Goal: Communication & Community: Connect with others

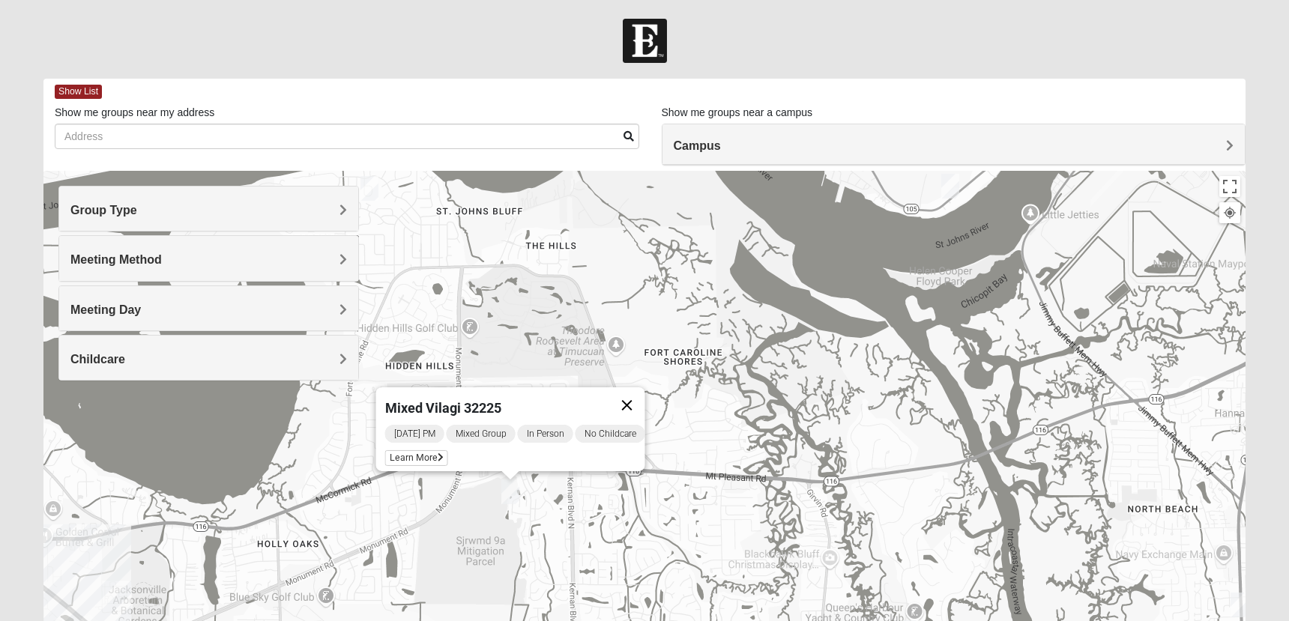
scroll to position [137, 0]
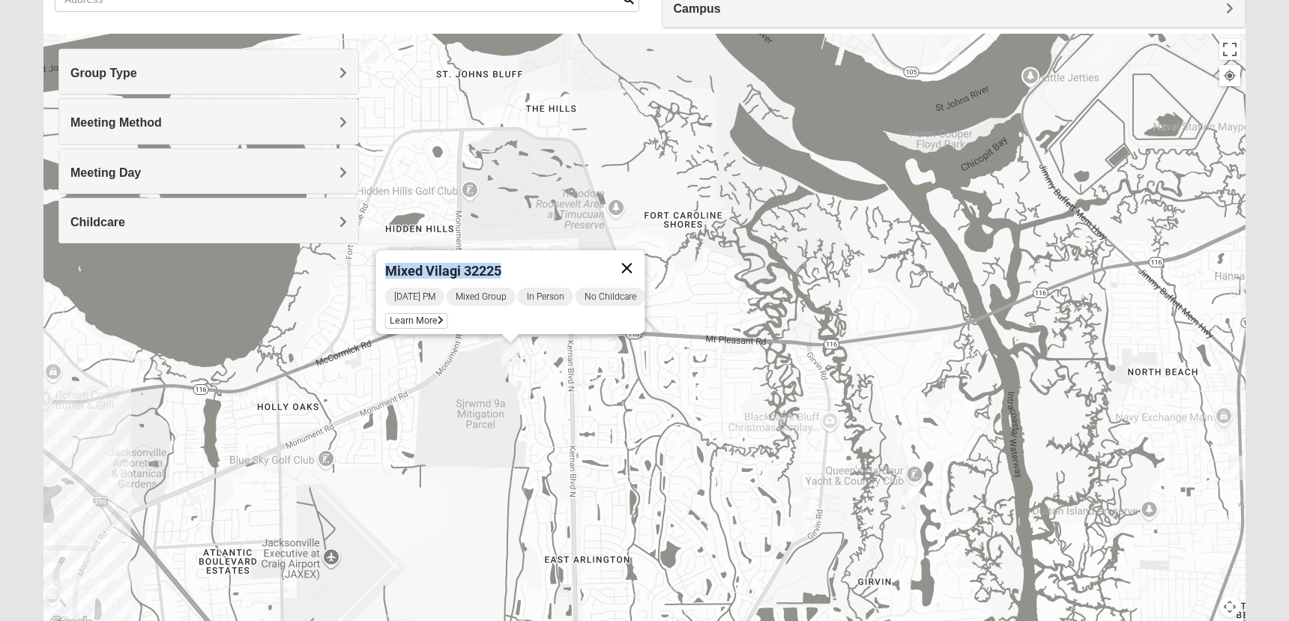
click at [643, 259] on button "Close" at bounding box center [627, 268] width 36 height 36
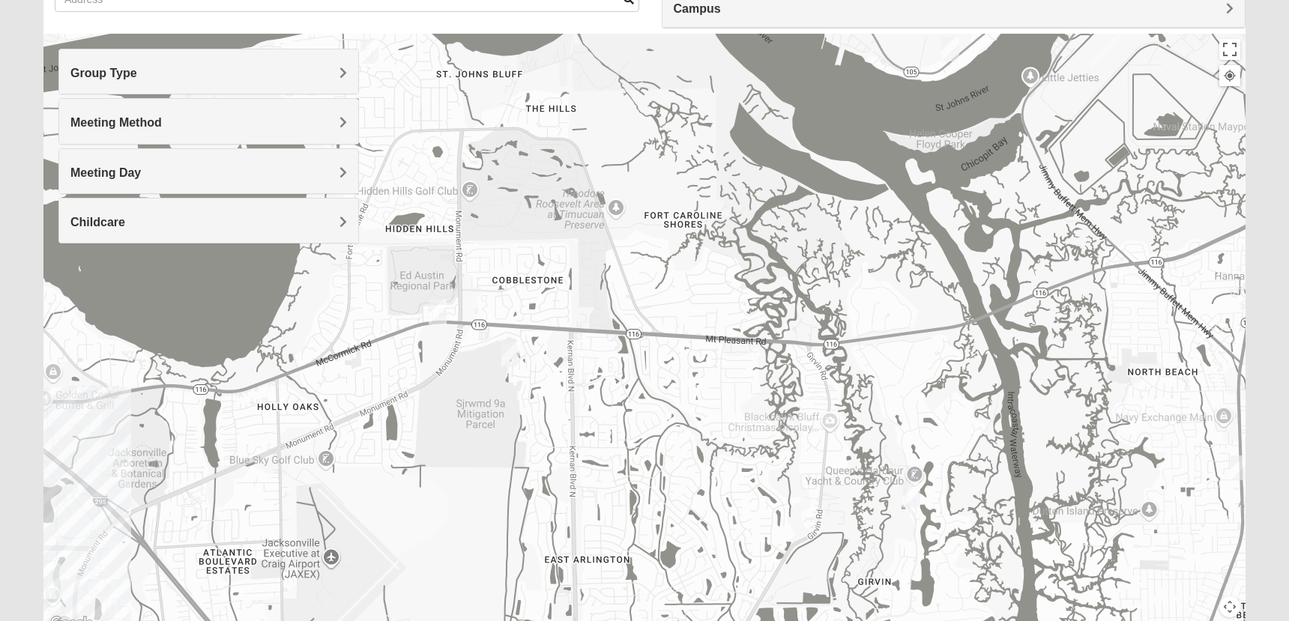
click at [436, 313] on img "Mens Mendonsa 32225" at bounding box center [438, 312] width 18 height 25
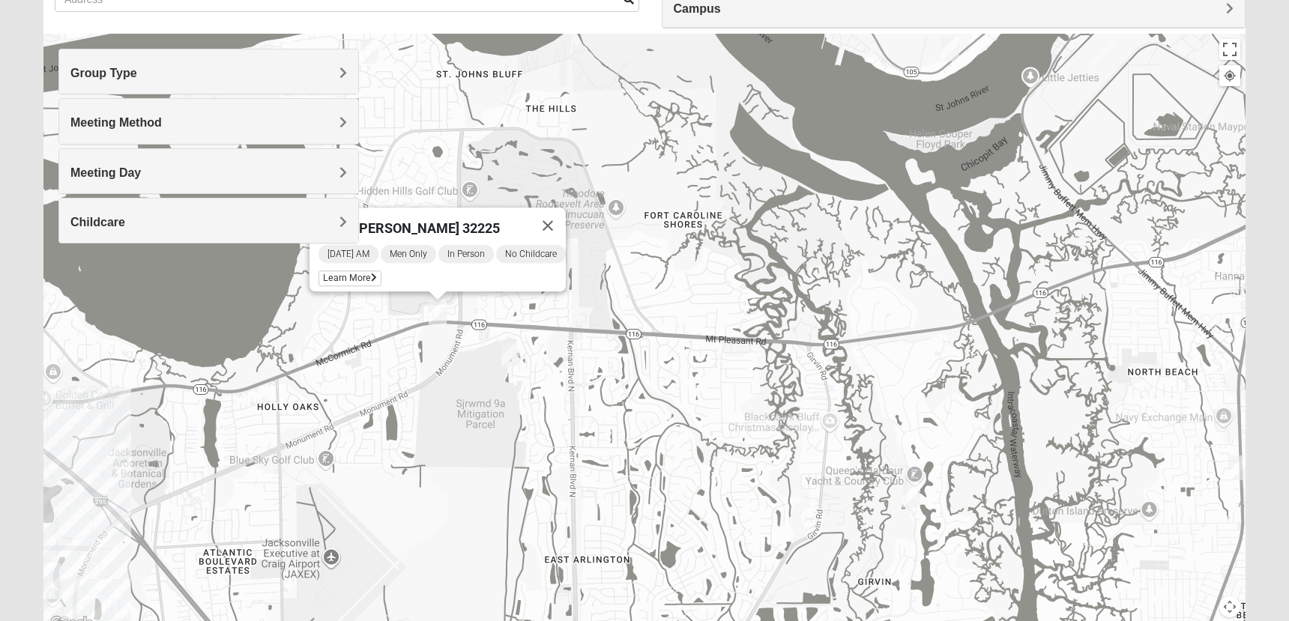
click at [467, 378] on div "Mens Mendonsa 32225 Tuesday AM Men Only In Person No Childcare Learn More" at bounding box center [644, 334] width 1202 height 600
click at [913, 497] on img "Mens Fuller 32225" at bounding box center [912, 496] width 18 height 25
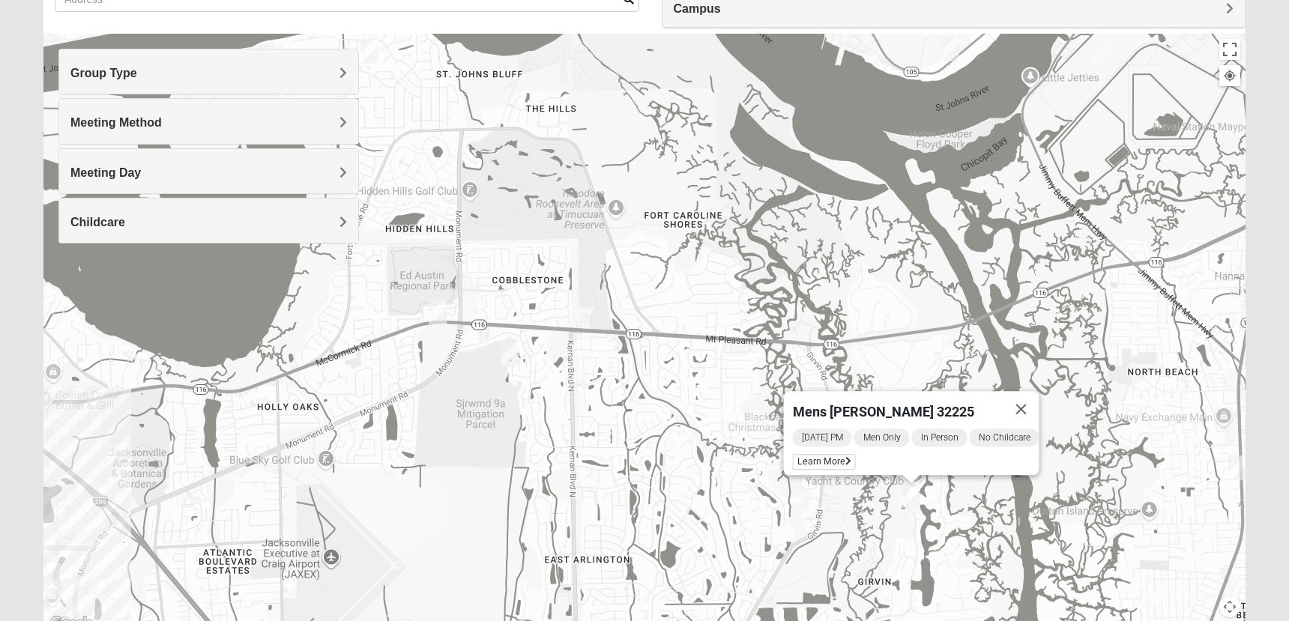
click at [850, 507] on div "Mens Fuller 32225 Wednesday PM Men Only In Person No Childcare Learn More" at bounding box center [644, 334] width 1202 height 600
click at [1037, 398] on button "Close" at bounding box center [1022, 409] width 36 height 36
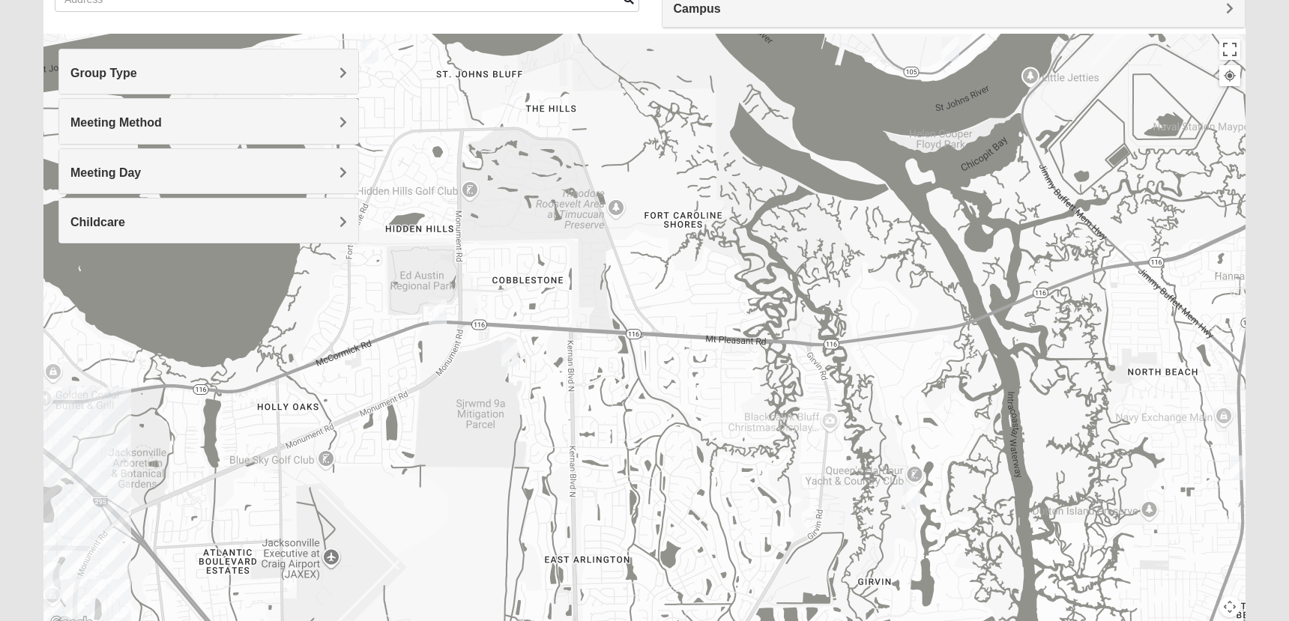
drag, startPoint x: 962, startPoint y: 473, endPoint x: 952, endPoint y: 378, distance: 95.7
click at [952, 378] on div at bounding box center [644, 334] width 1202 height 600
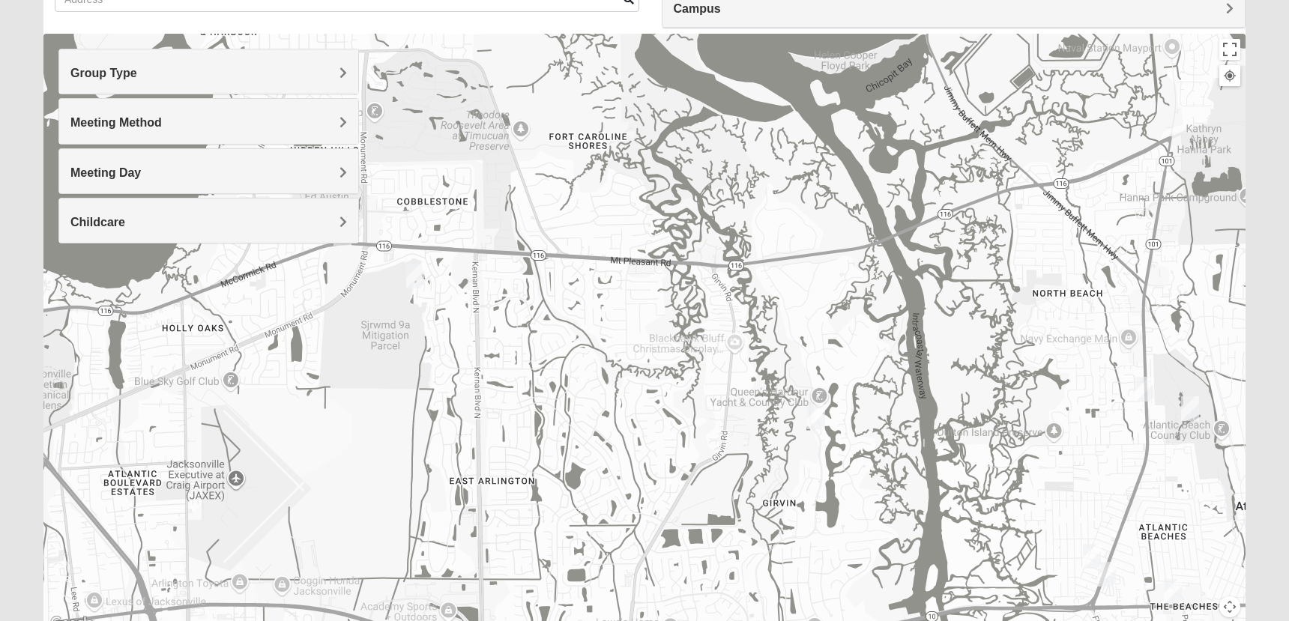
drag, startPoint x: 1081, startPoint y: 307, endPoint x: 918, endPoint y: 193, distance: 199.6
click at [919, 194] on div at bounding box center [644, 334] width 1202 height 600
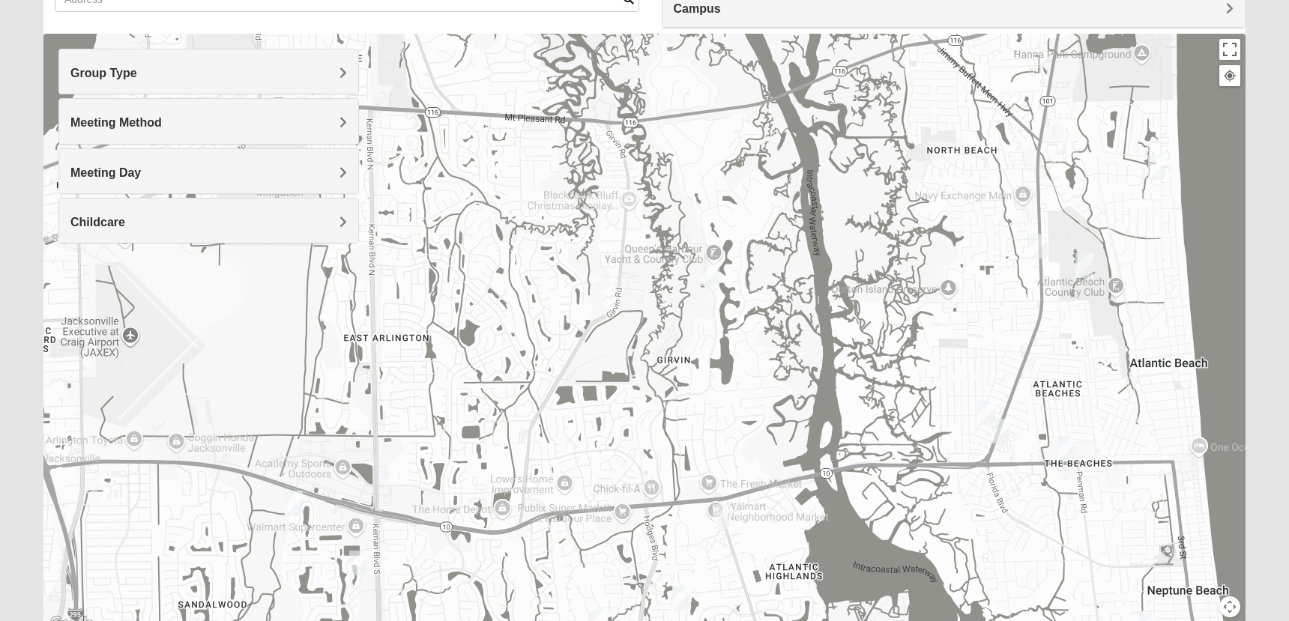
drag, startPoint x: 966, startPoint y: 439, endPoint x: 1005, endPoint y: 293, distance: 150.8
click at [1005, 293] on div at bounding box center [644, 334] width 1202 height 600
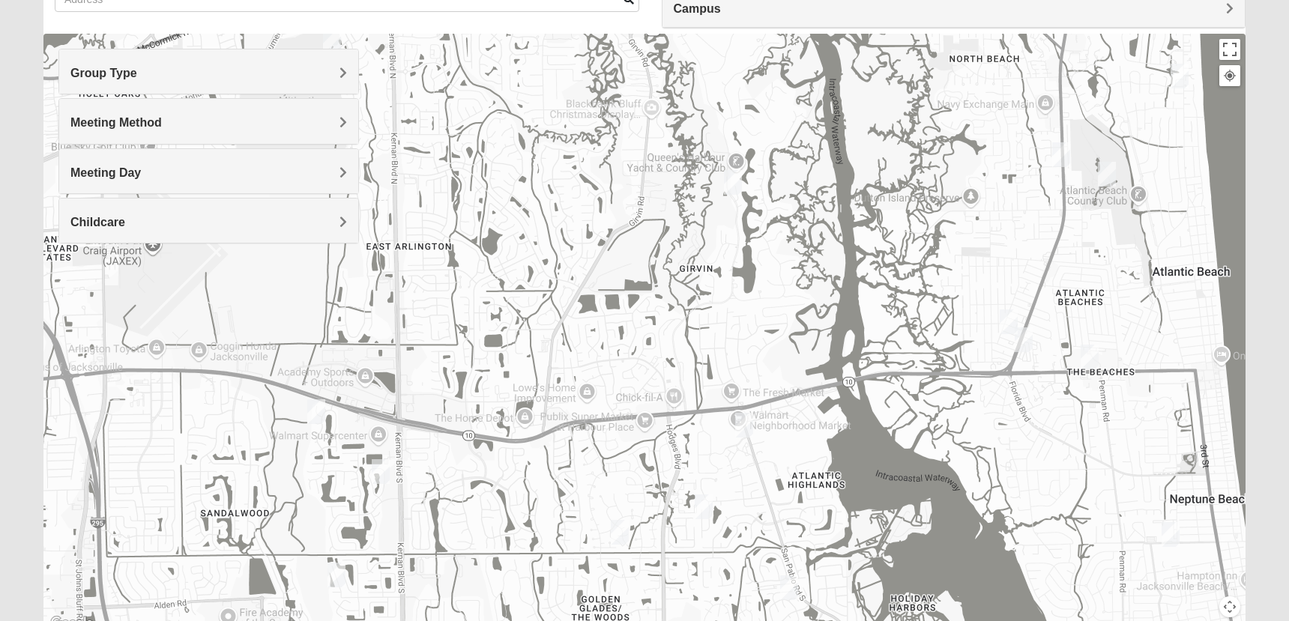
click at [385, 477] on img "Mixed Maytum 32224" at bounding box center [381, 472] width 18 height 25
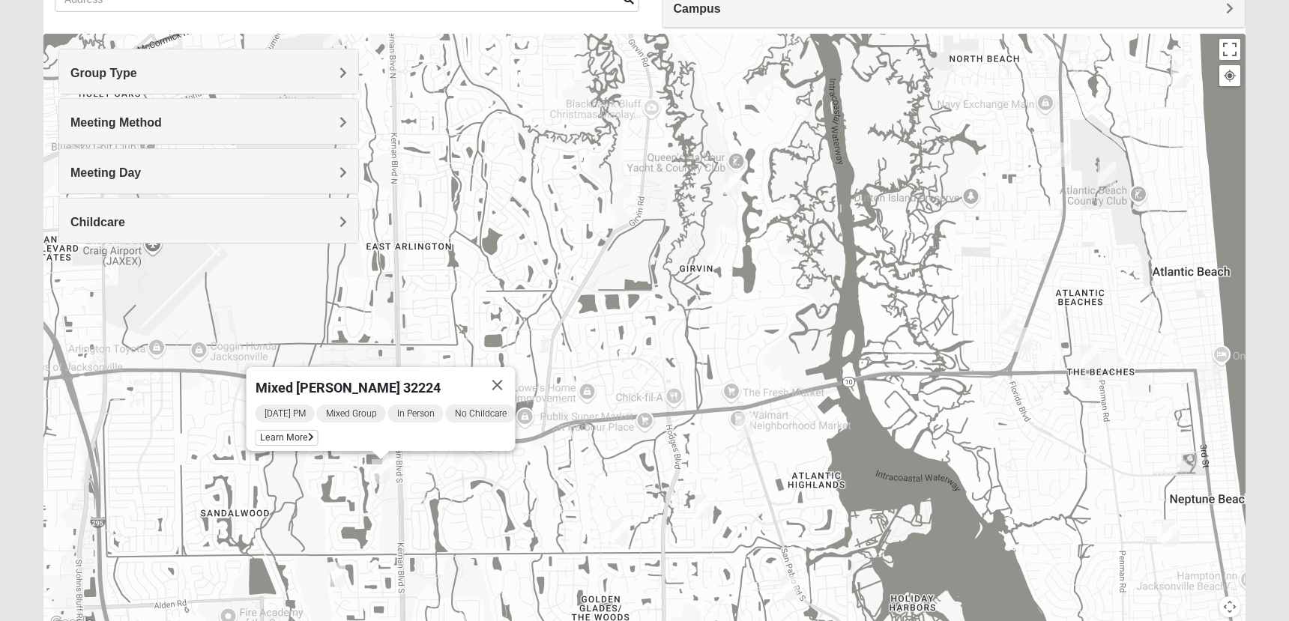
click at [373, 377] on div "Mixed [PERSON_NAME] 32224" at bounding box center [368, 385] width 224 height 36
click at [287, 430] on span "Learn More" at bounding box center [287, 438] width 63 height 16
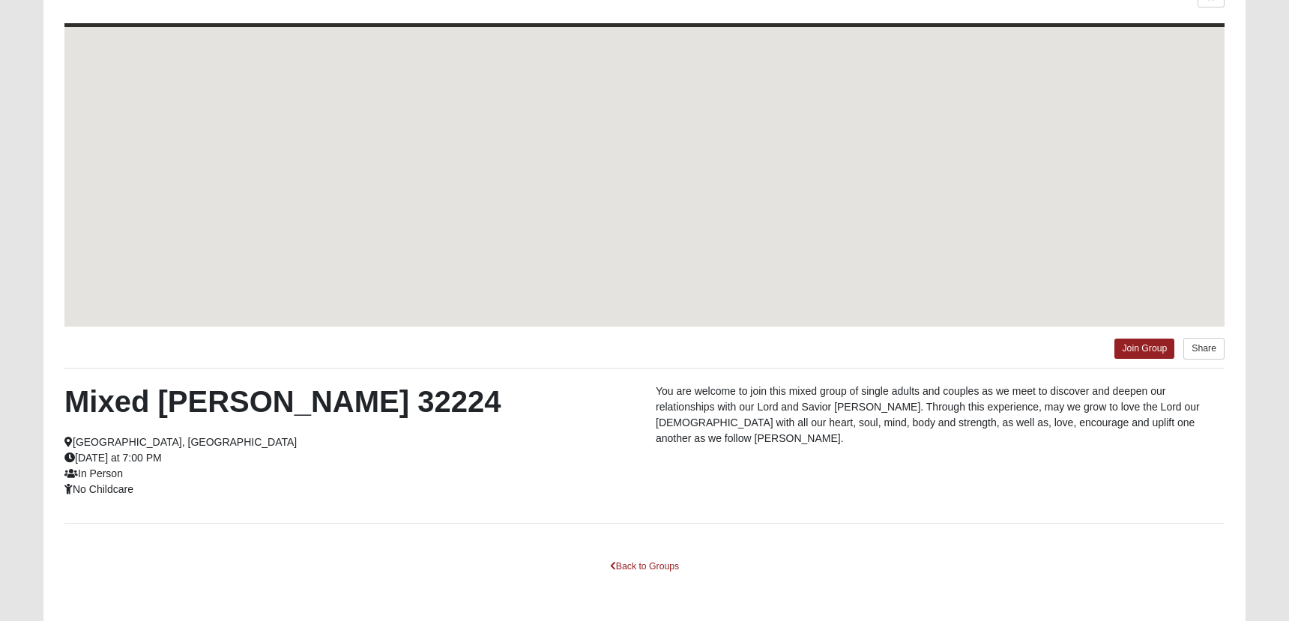
scroll to position [71, 0]
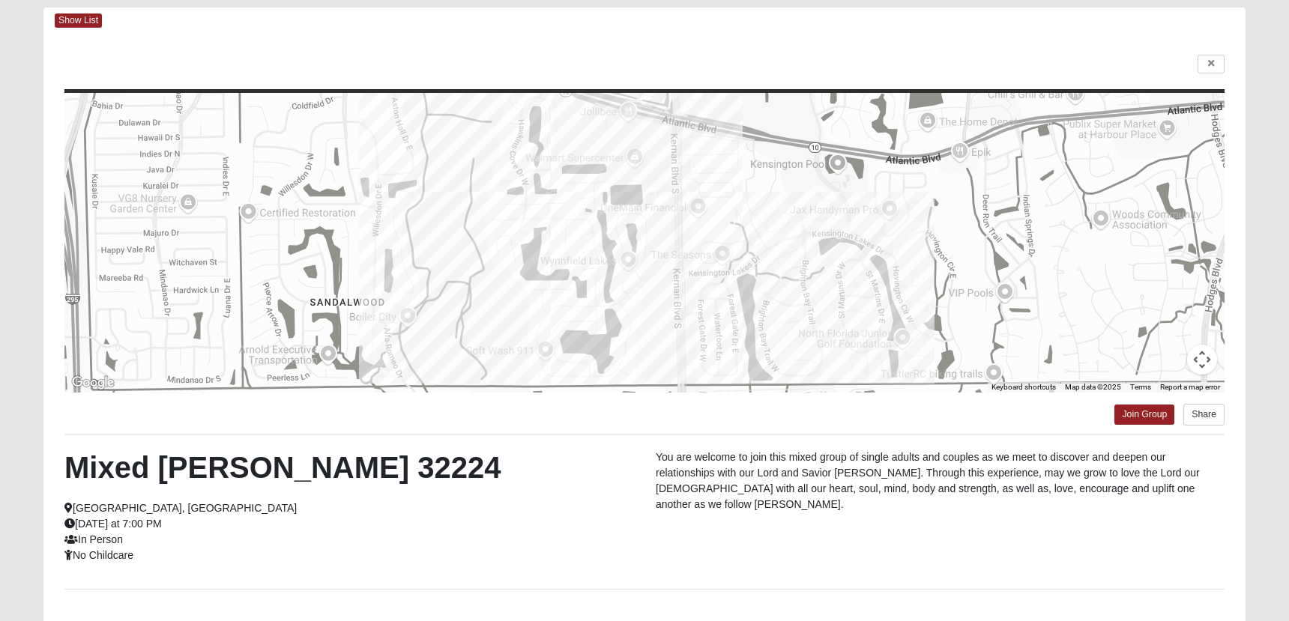
drag, startPoint x: 143, startPoint y: 556, endPoint x: 67, endPoint y: 470, distance: 115.2
click at [67, 470] on div "Mixed Maytum 32224 Jacksonville, FL Wednesday at 7:00 PM In Person No Childcare" at bounding box center [348, 507] width 591 height 114
copy div "Mixed Maytum 32224 Jacksonville, FL Wednesday at 7:00 PM In Person No Childcare"
click at [1147, 418] on link "Join Group" at bounding box center [1145, 415] width 60 height 20
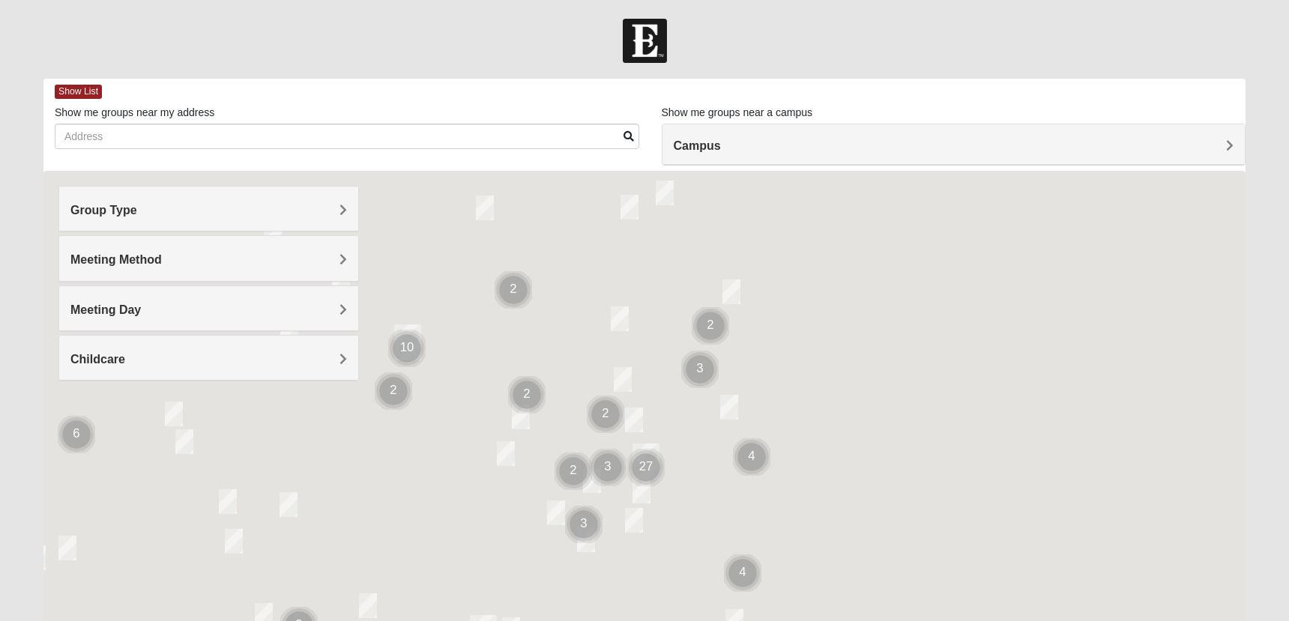
scroll to position [71, 0]
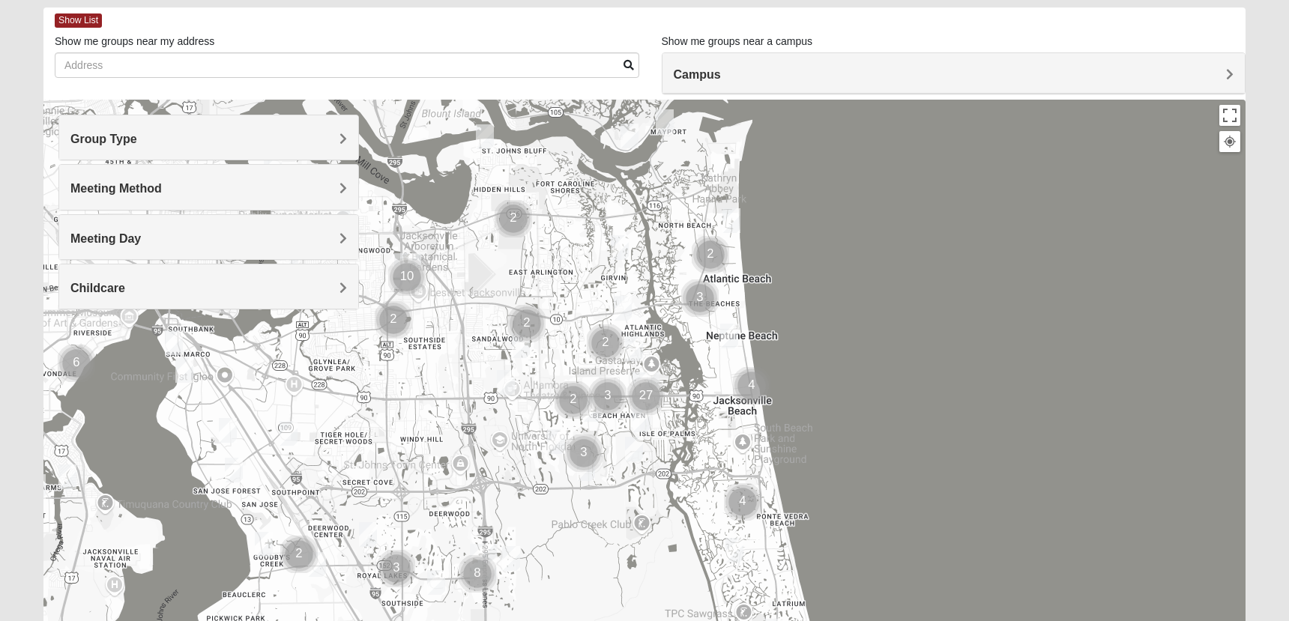
click at [699, 295] on img "Cluster of 3 groups" at bounding box center [699, 298] width 37 height 37
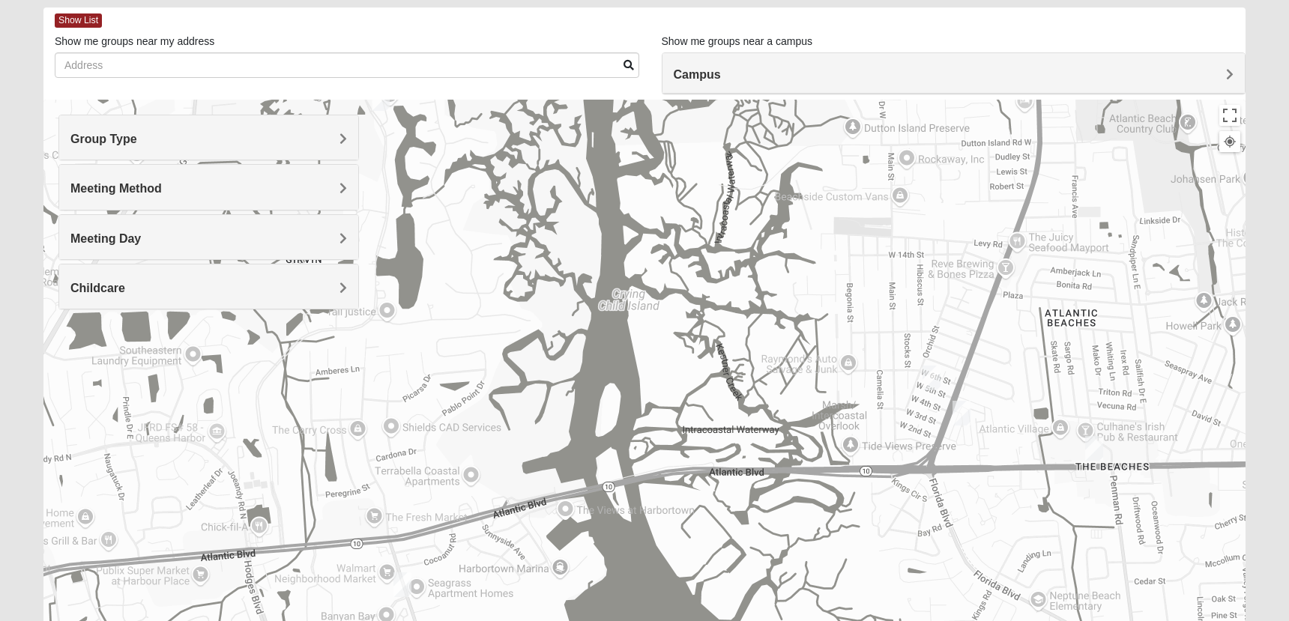
drag, startPoint x: 695, startPoint y: 412, endPoint x: 812, endPoint y: 505, distance: 149.9
click at [812, 505] on div "To navigate, press the arrow keys." at bounding box center [644, 400] width 1202 height 600
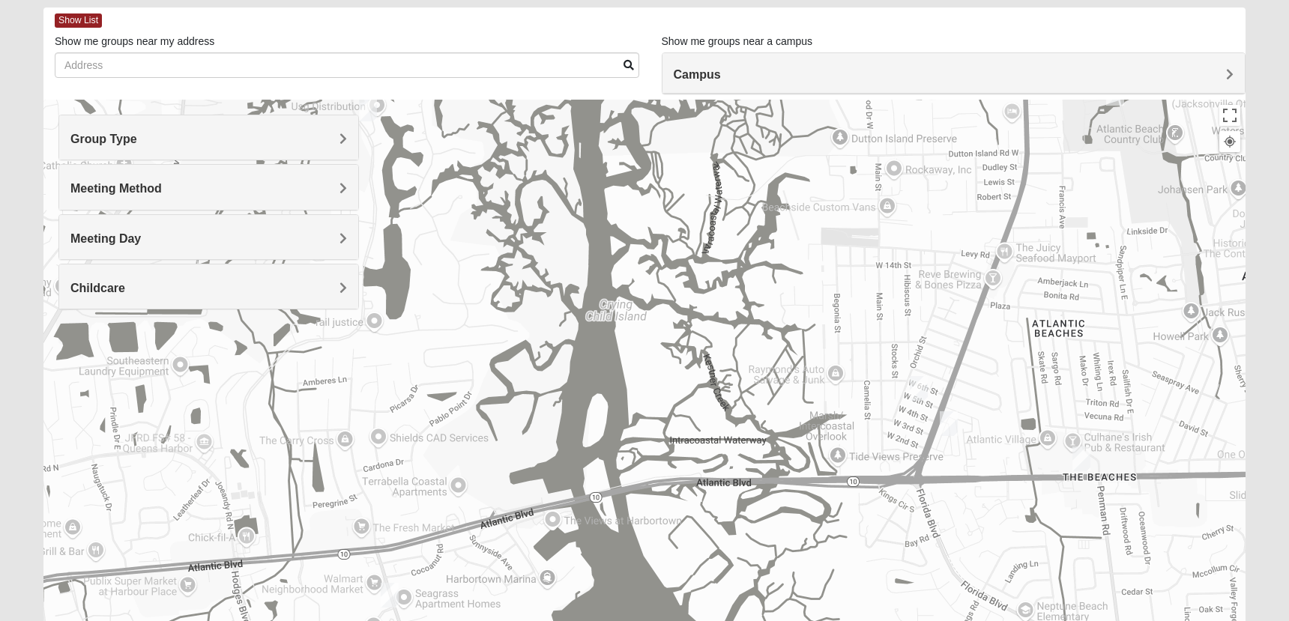
drag, startPoint x: 812, startPoint y: 505, endPoint x: 795, endPoint y: 516, distance: 20.0
click at [795, 516] on div "To navigate, press the arrow keys." at bounding box center [644, 400] width 1202 height 600
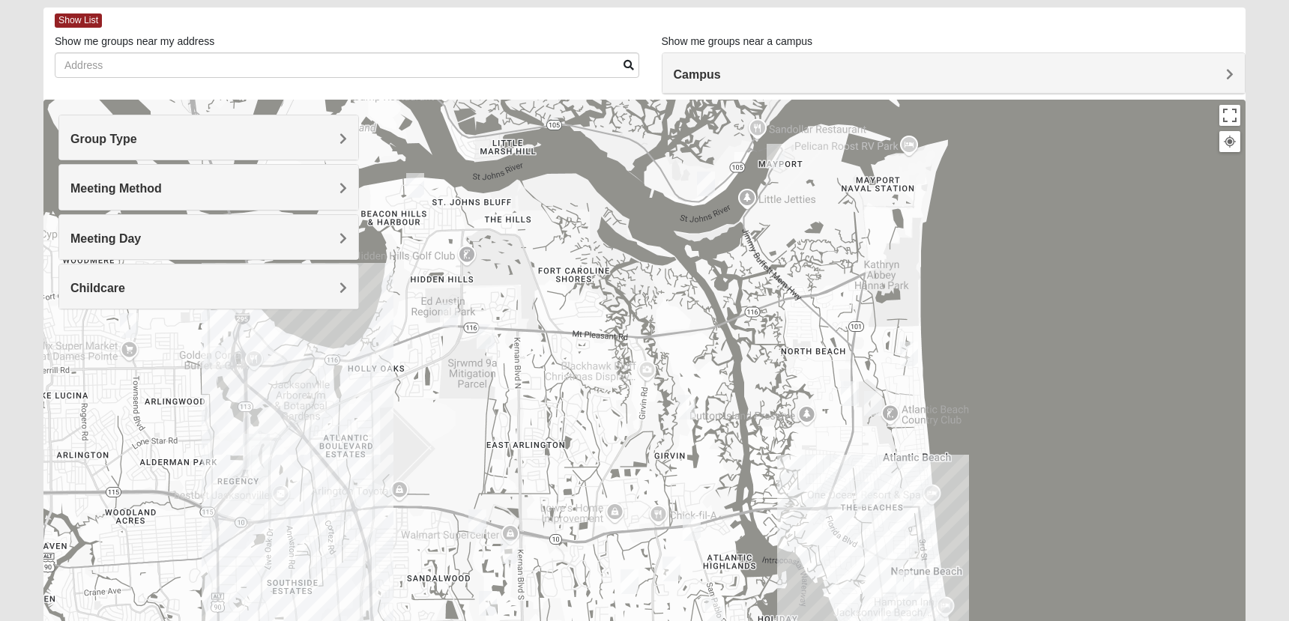
click at [485, 342] on img "Mixed Vilagi 32225" at bounding box center [486, 337] width 18 height 25
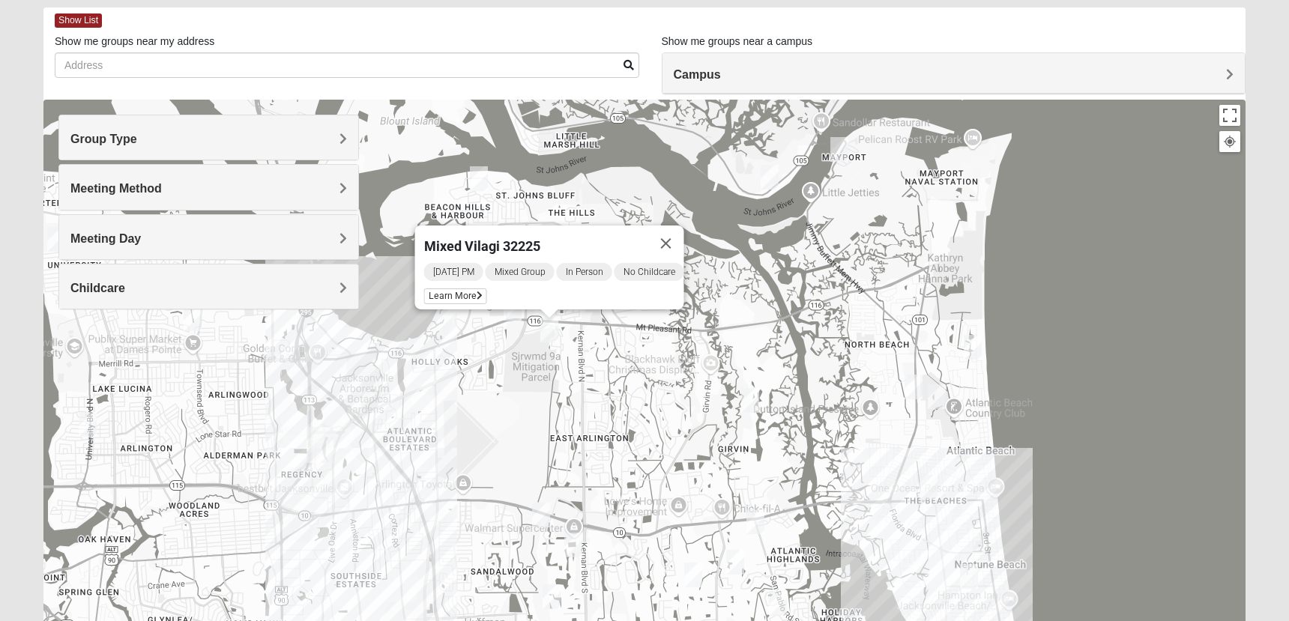
drag, startPoint x: 496, startPoint y: 396, endPoint x: 564, endPoint y: 388, distance: 68.0
click at [564, 388] on div "Mixed Vilagi 32225 Wednesday PM Mixed Group In Person No Childcare Learn More" at bounding box center [644, 400] width 1202 height 600
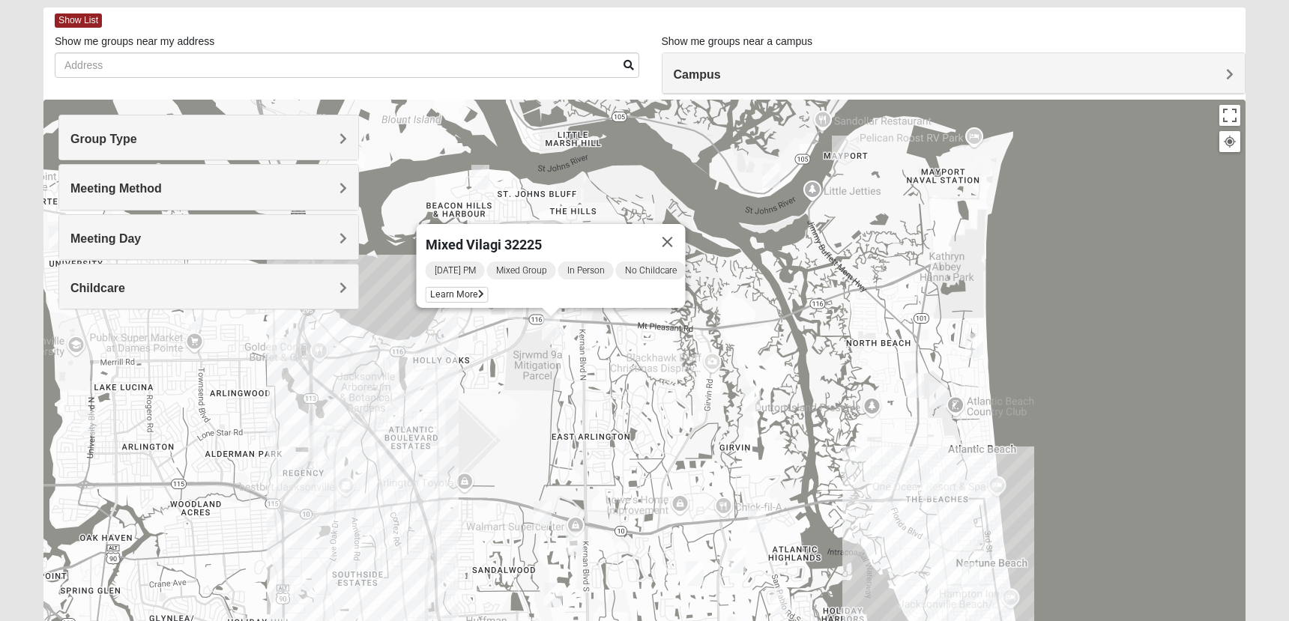
click at [579, 544] on img "Mixed Maytum 32224" at bounding box center [575, 543] width 18 height 25
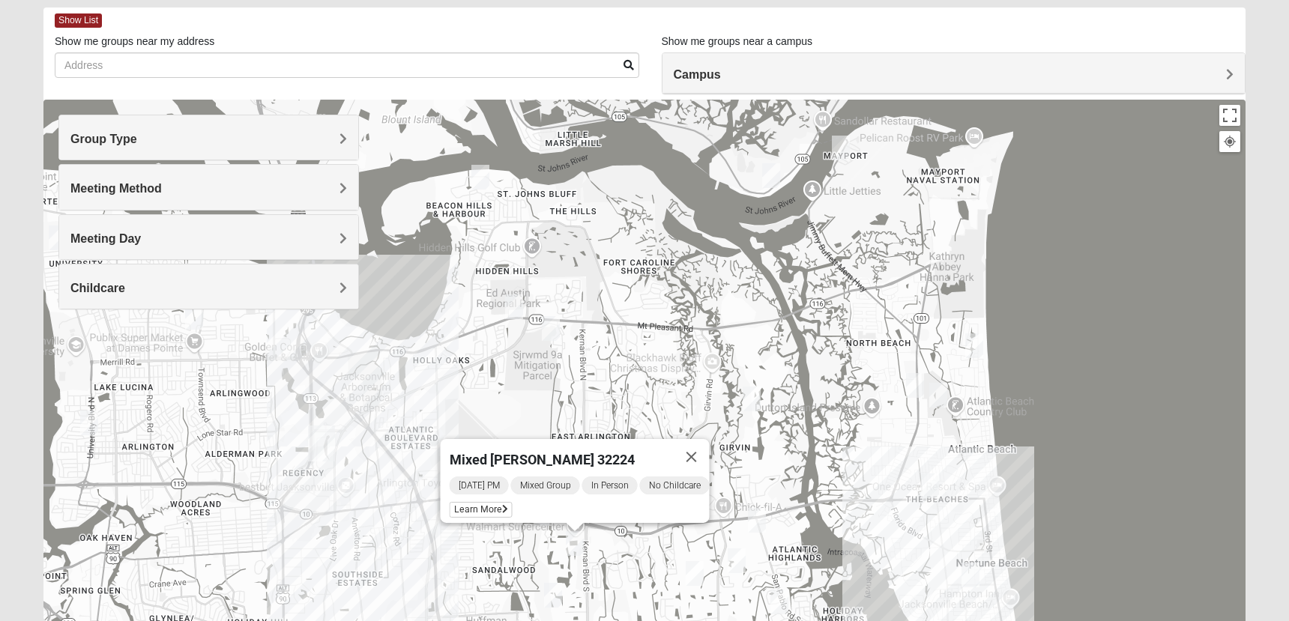
click at [759, 525] on img "Mixed Luehring 32224" at bounding box center [757, 520] width 18 height 25
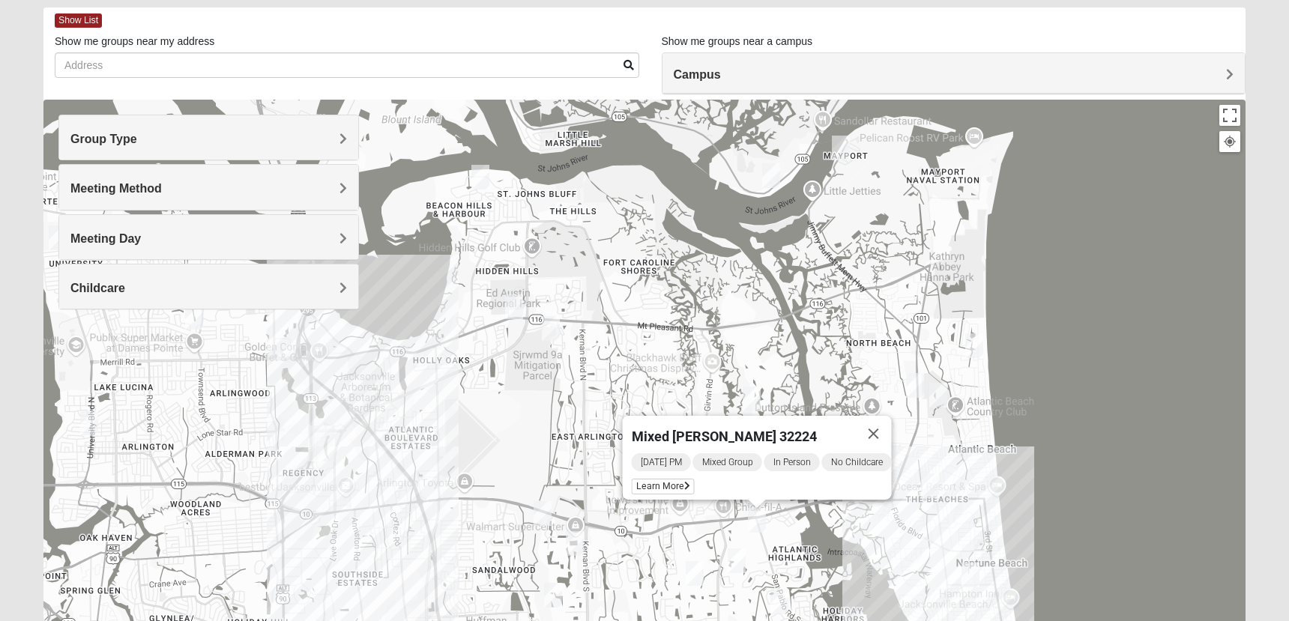
click at [574, 540] on img "Mixed Maytum 32224" at bounding box center [575, 543] width 18 height 25
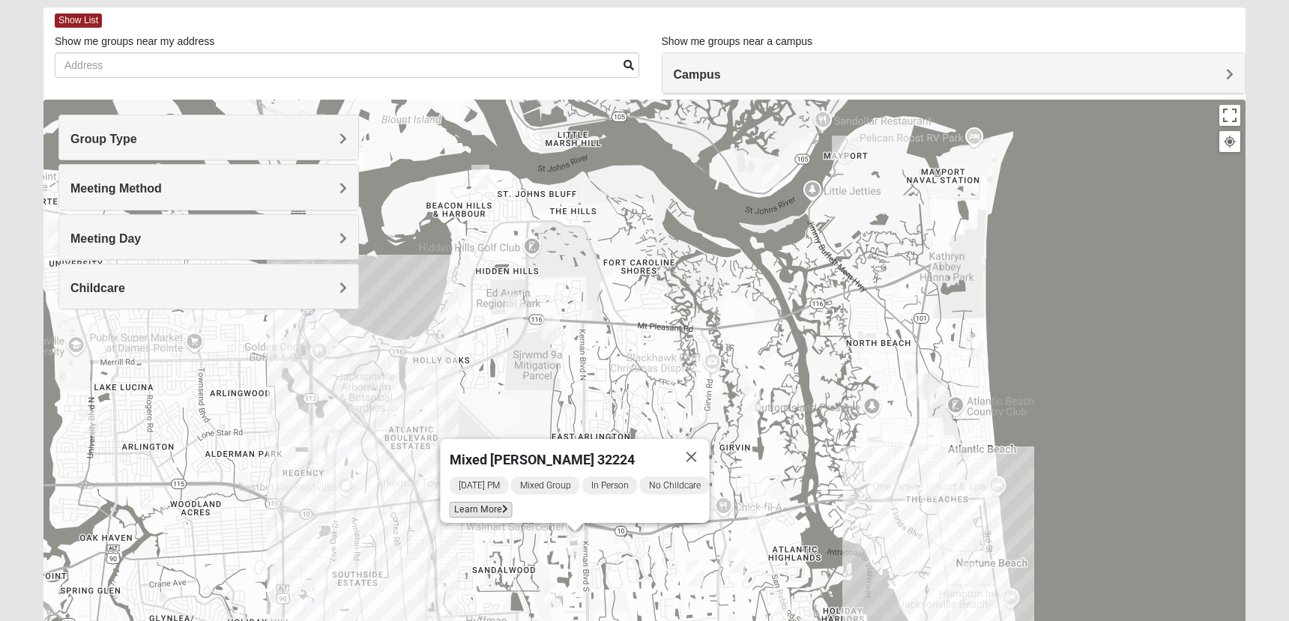
click at [472, 502] on span "Learn More" at bounding box center [481, 510] width 63 height 16
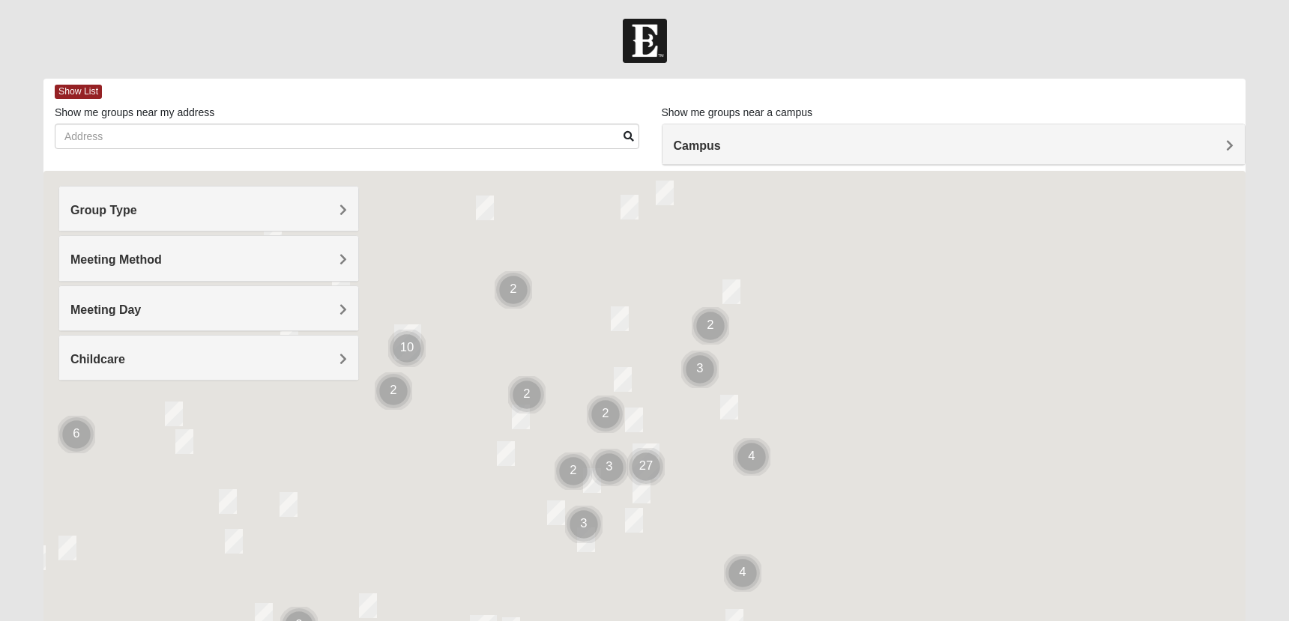
scroll to position [71, 0]
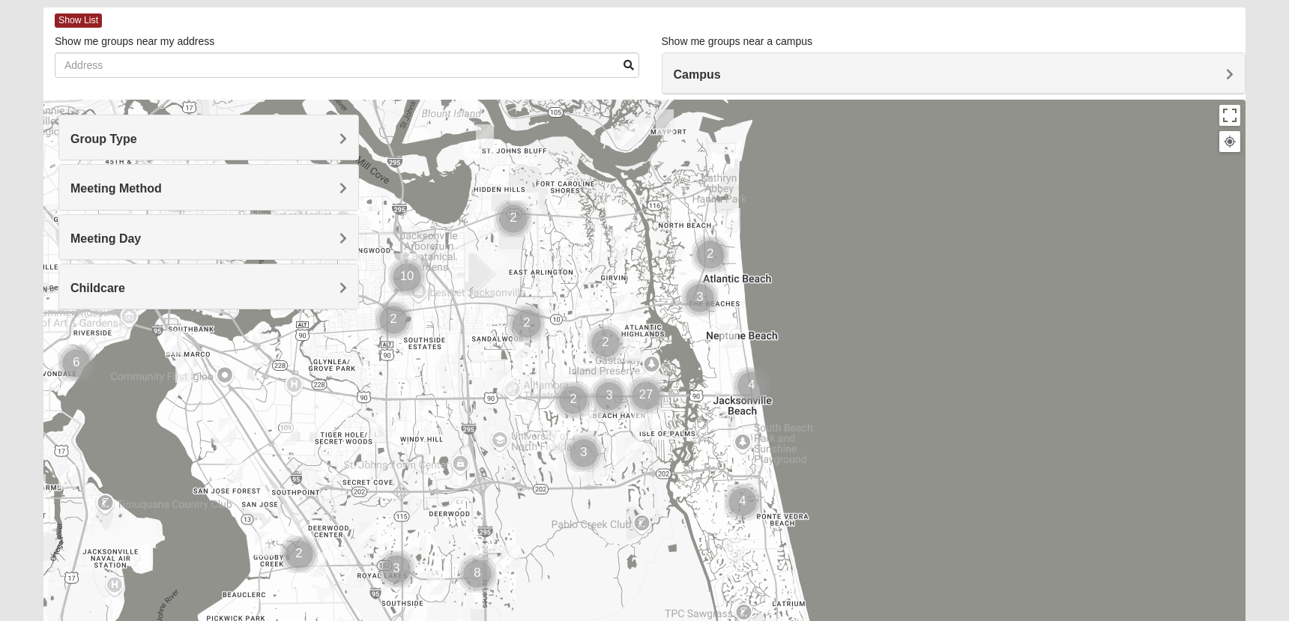
click at [513, 215] on img "Cluster of 2 groups" at bounding box center [513, 218] width 37 height 37
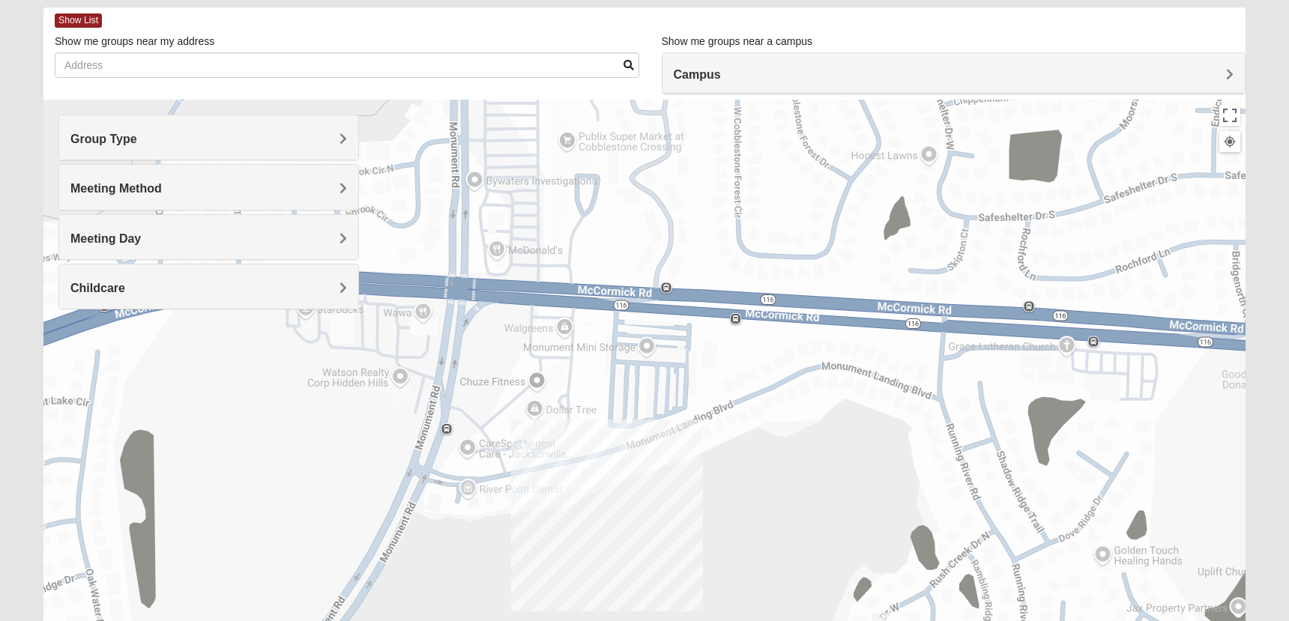
drag, startPoint x: 804, startPoint y: 337, endPoint x: 748, endPoint y: 409, distance: 90.7
click at [748, 409] on div "To navigate, press the arrow keys." at bounding box center [644, 400] width 1202 height 600
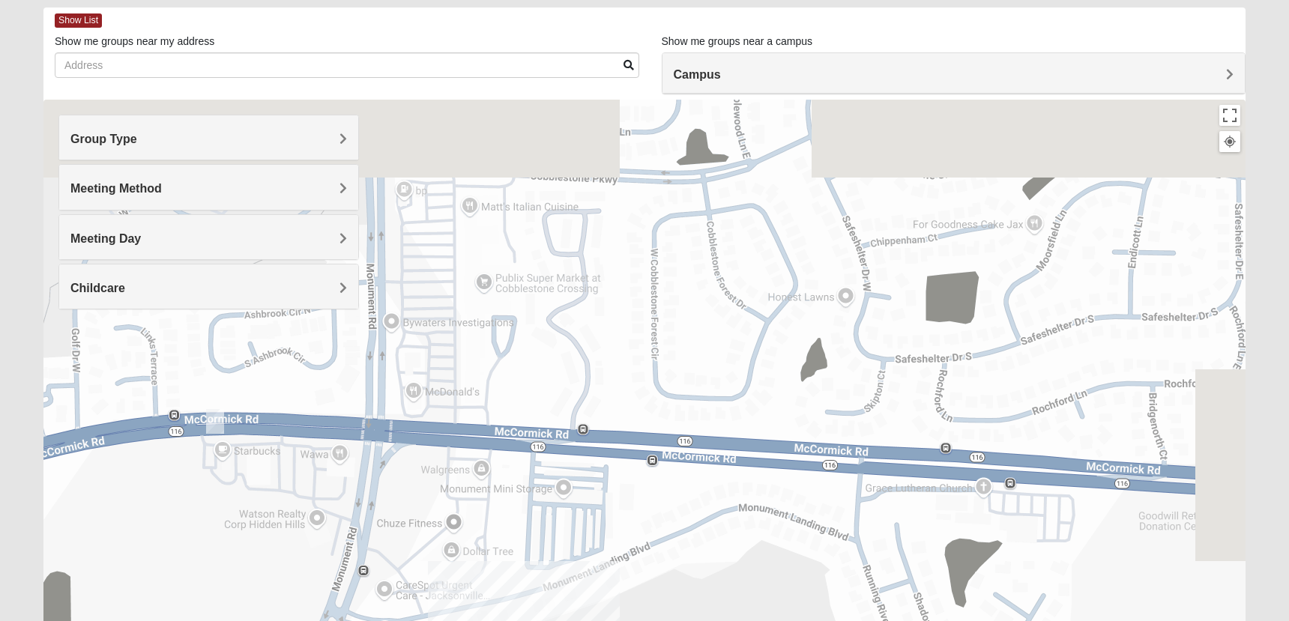
drag, startPoint x: 748, startPoint y: 409, endPoint x: 669, endPoint y: 560, distance: 171.0
click at [669, 560] on div "To navigate, press the arrow keys." at bounding box center [644, 400] width 1202 height 600
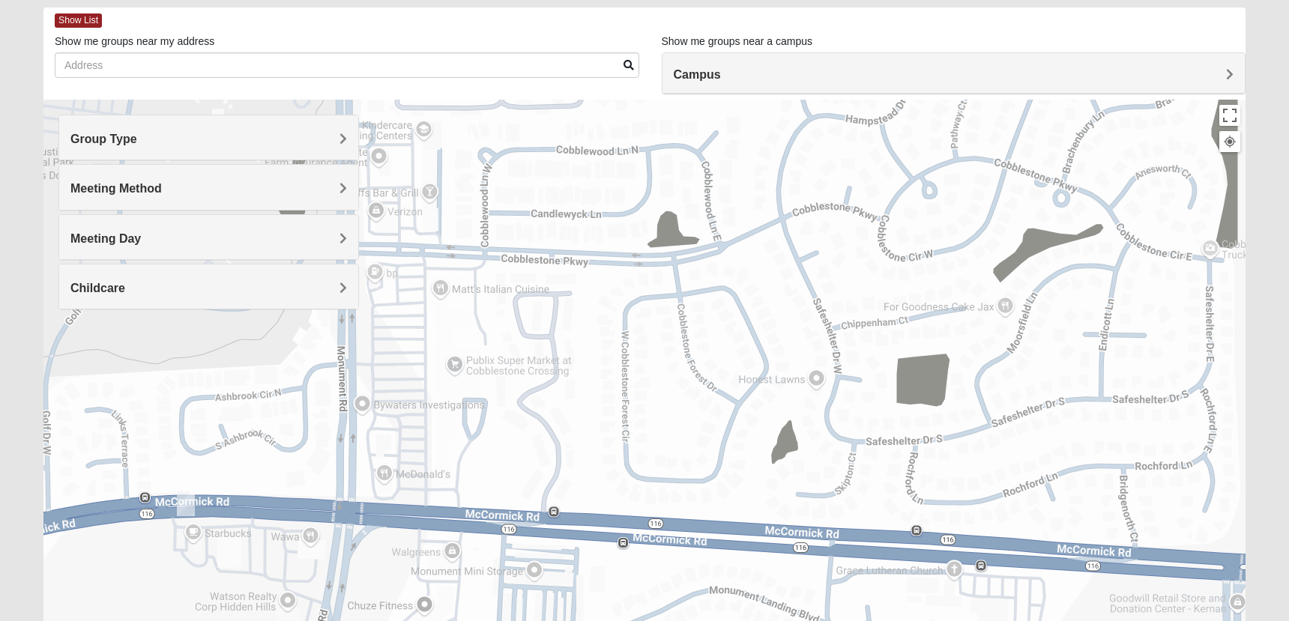
drag, startPoint x: 973, startPoint y: 282, endPoint x: 966, endPoint y: 286, distance: 7.7
click at [966, 286] on div "To navigate, press the arrow keys." at bounding box center [644, 400] width 1202 height 600
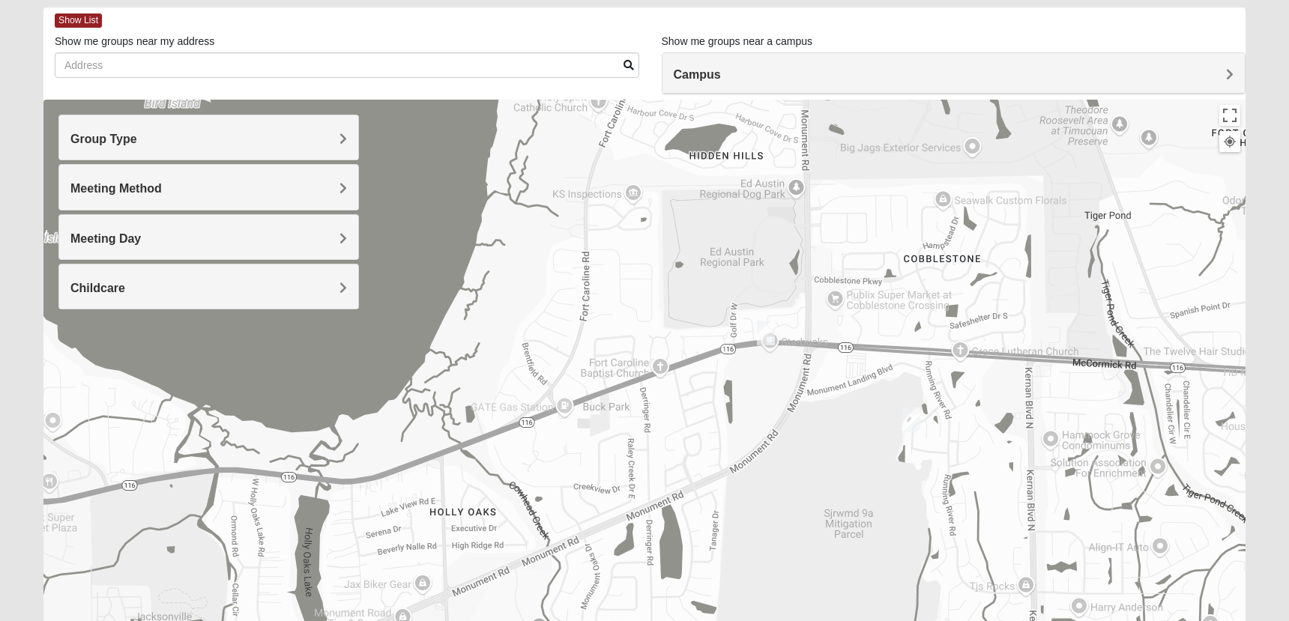
click at [915, 424] on img "Mixed Vilagi 32225" at bounding box center [912, 420] width 18 height 25
click at [813, 379] on span "Learn More" at bounding box center [817, 387] width 63 height 16
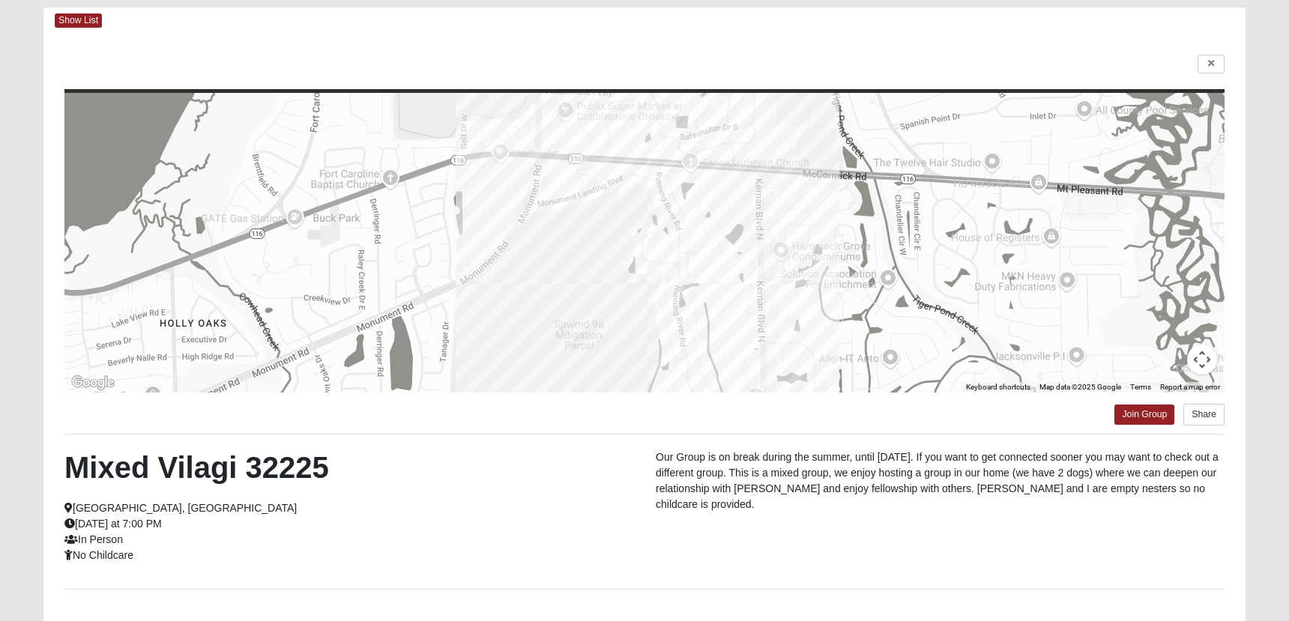
drag, startPoint x: 142, startPoint y: 552, endPoint x: 79, endPoint y: 524, distance: 69.1
click at [79, 524] on div "Mixed Vilagi 32225 Jacksonville, FL Wednesday at 7:00 PM In Person No Childcare" at bounding box center [348, 507] width 591 height 114
copy div "Wednesday at 7:00 PM In Person No Childcare"
click at [1136, 416] on link "Join Group" at bounding box center [1145, 415] width 60 height 20
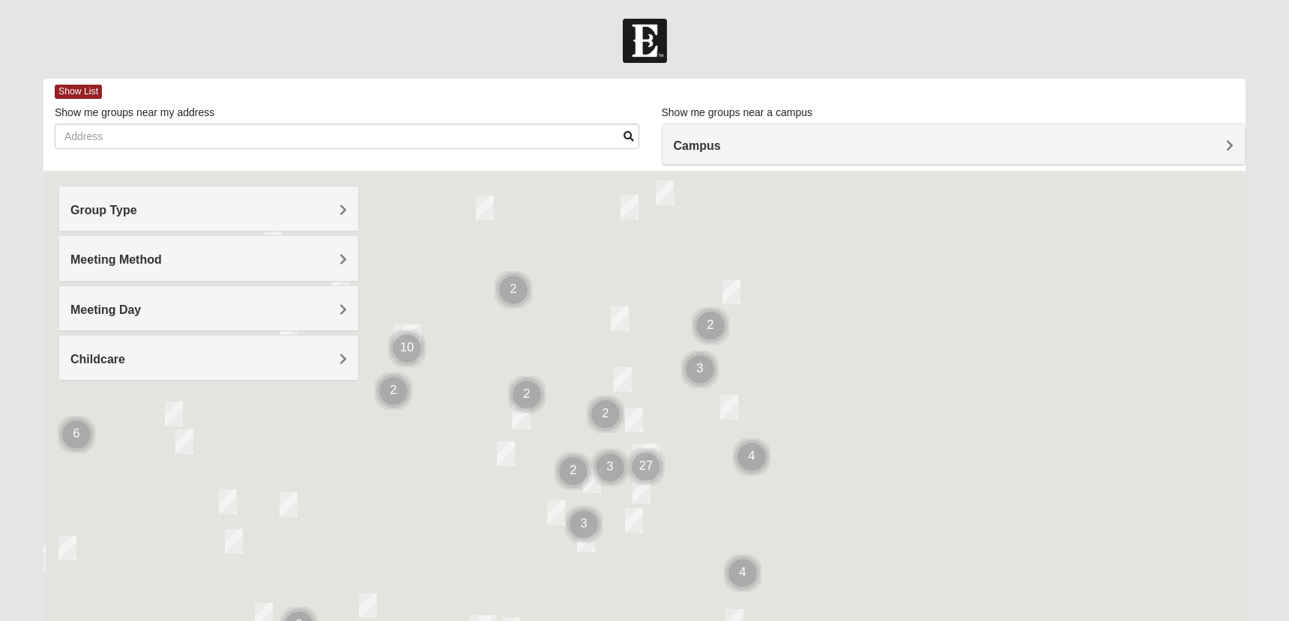
scroll to position [71, 0]
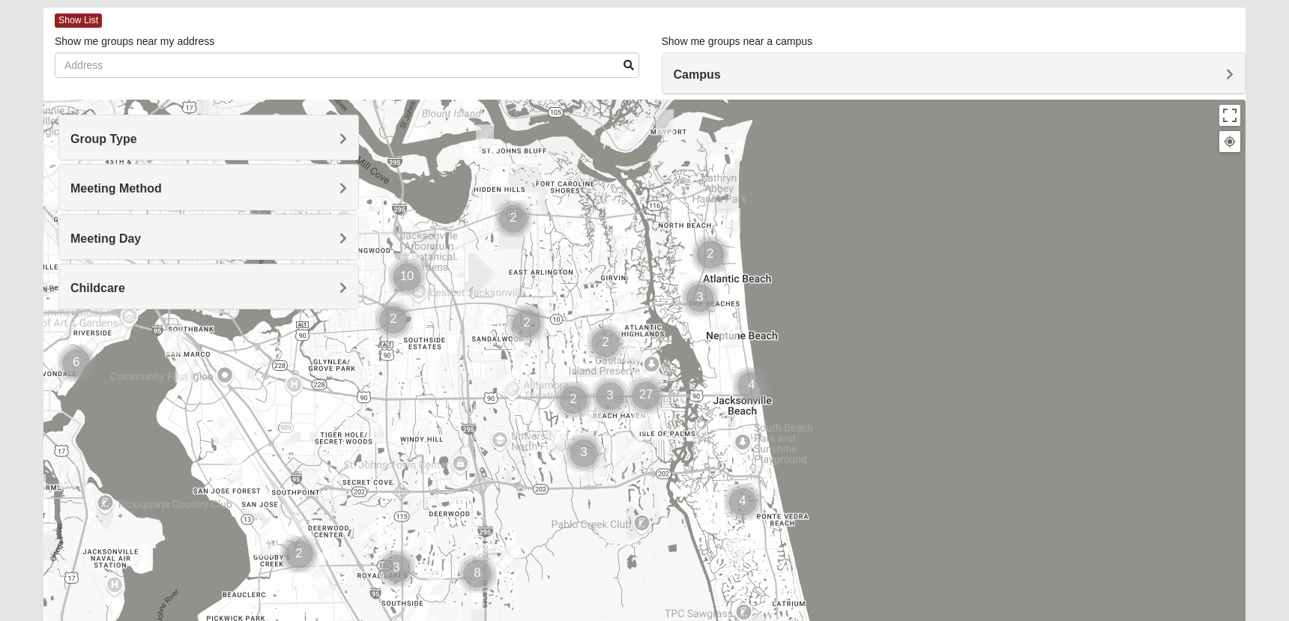
click at [609, 391] on img "Cluster of 3 groups" at bounding box center [609, 396] width 37 height 37
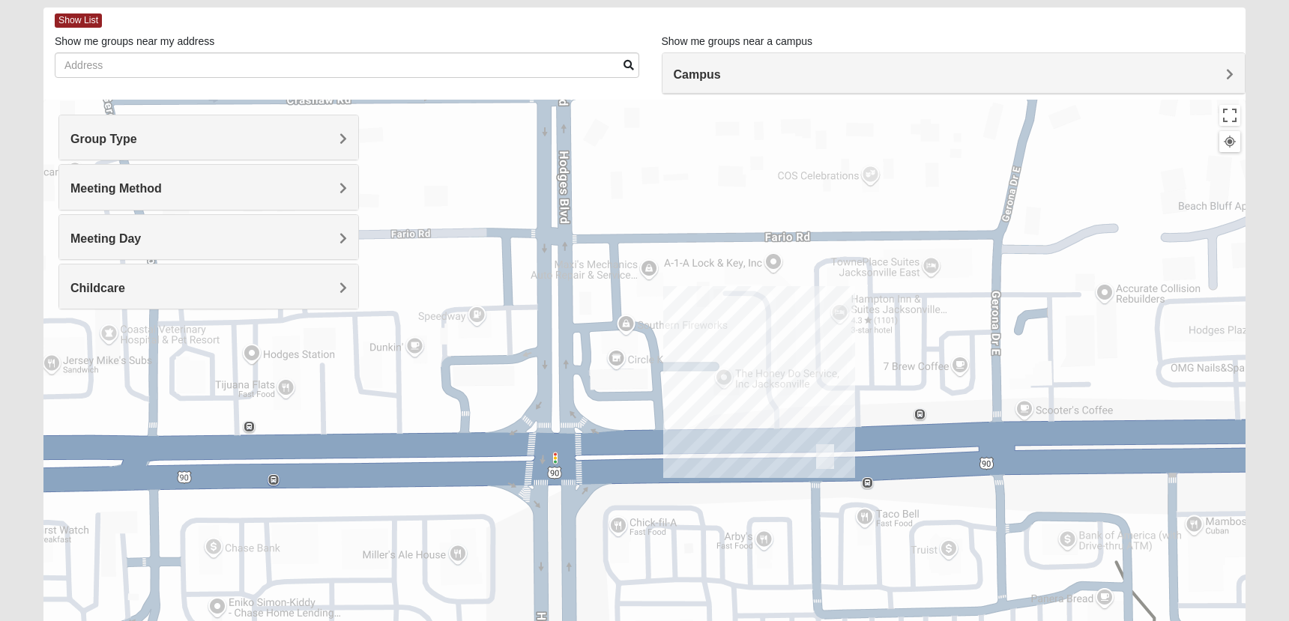
click at [829, 416] on div "To navigate, press the arrow keys." at bounding box center [644, 400] width 1202 height 600
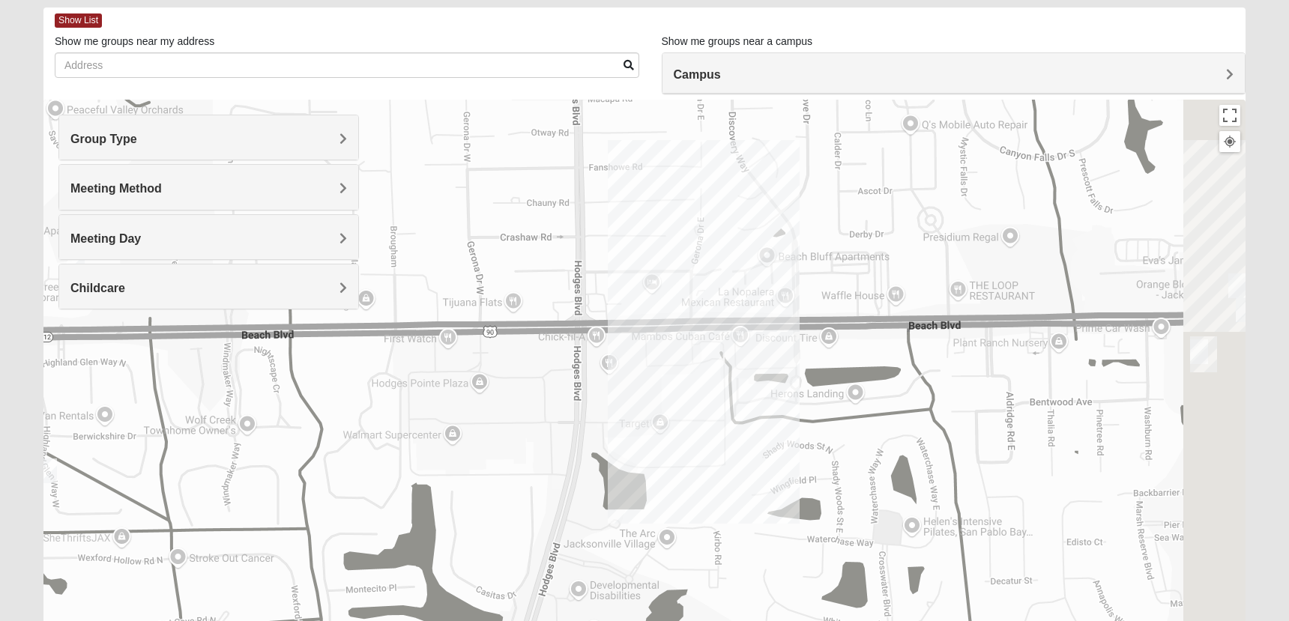
drag, startPoint x: 909, startPoint y: 472, endPoint x: 713, endPoint y: 355, distance: 228.3
click at [713, 355] on div "To navigate, press the arrow keys." at bounding box center [644, 400] width 1202 height 600
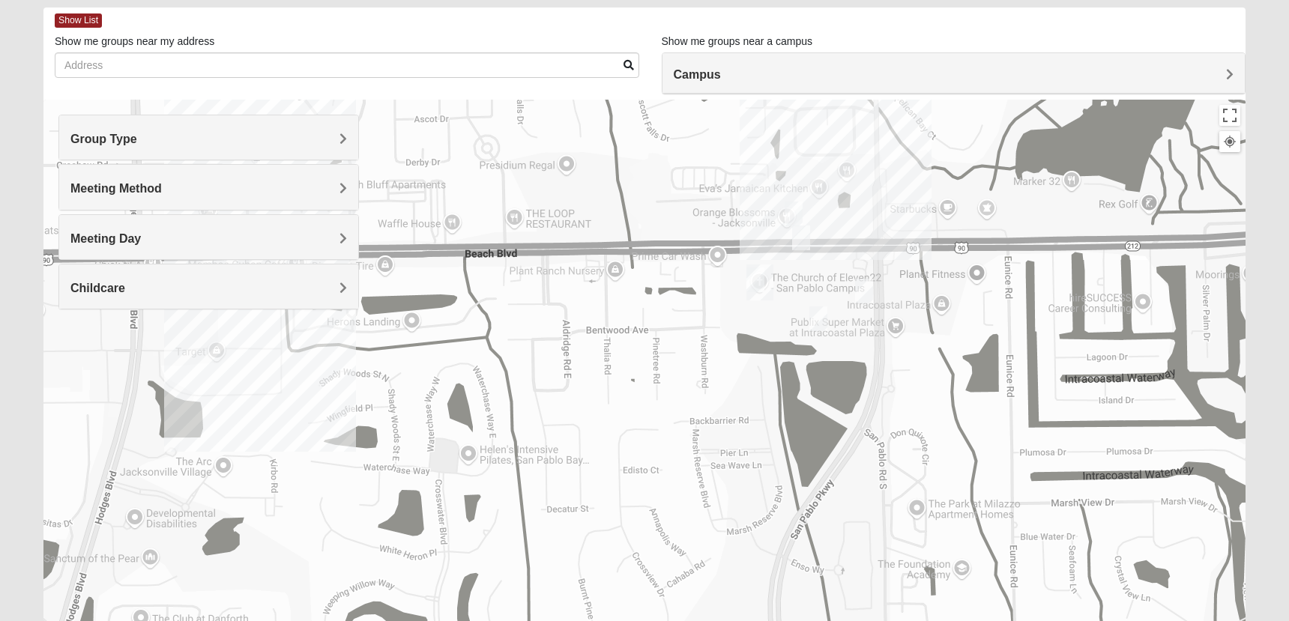
drag, startPoint x: 1080, startPoint y: 409, endPoint x: 649, endPoint y: 384, distance: 431.8
click at [649, 383] on div "To navigate, press the arrow keys." at bounding box center [644, 400] width 1202 height 600
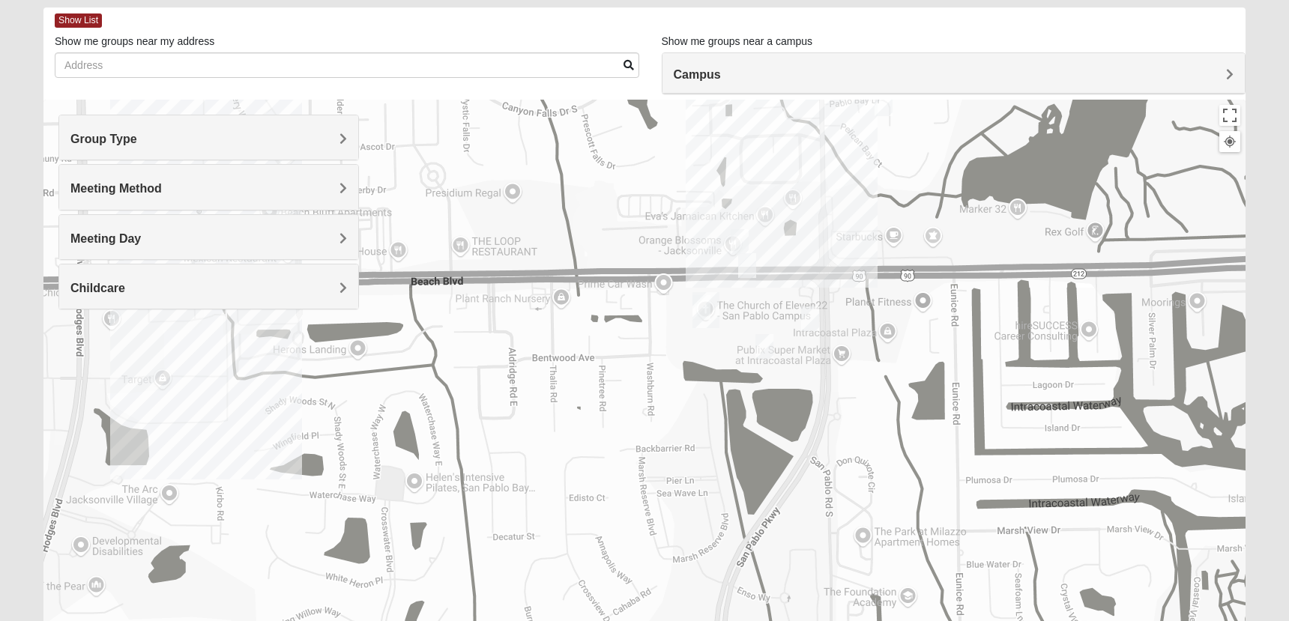
click at [812, 319] on img "On Campus Mixed Blasher 32224" at bounding box center [810, 319] width 18 height 25
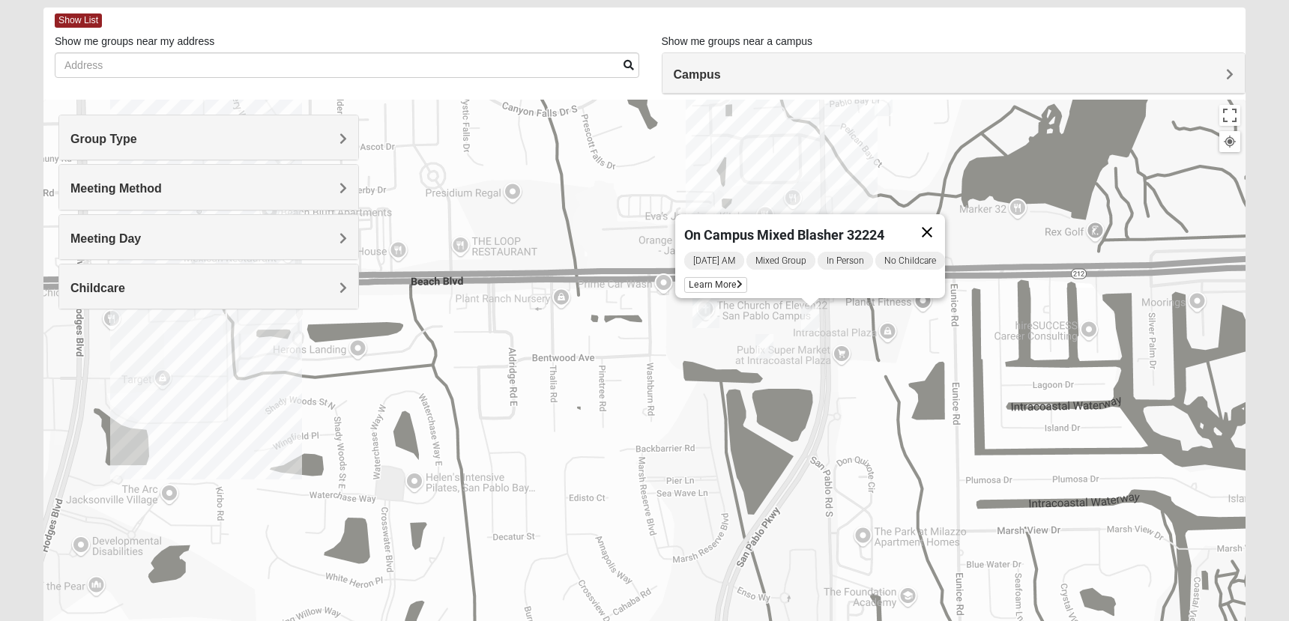
click at [941, 220] on button "Close" at bounding box center [927, 232] width 36 height 36
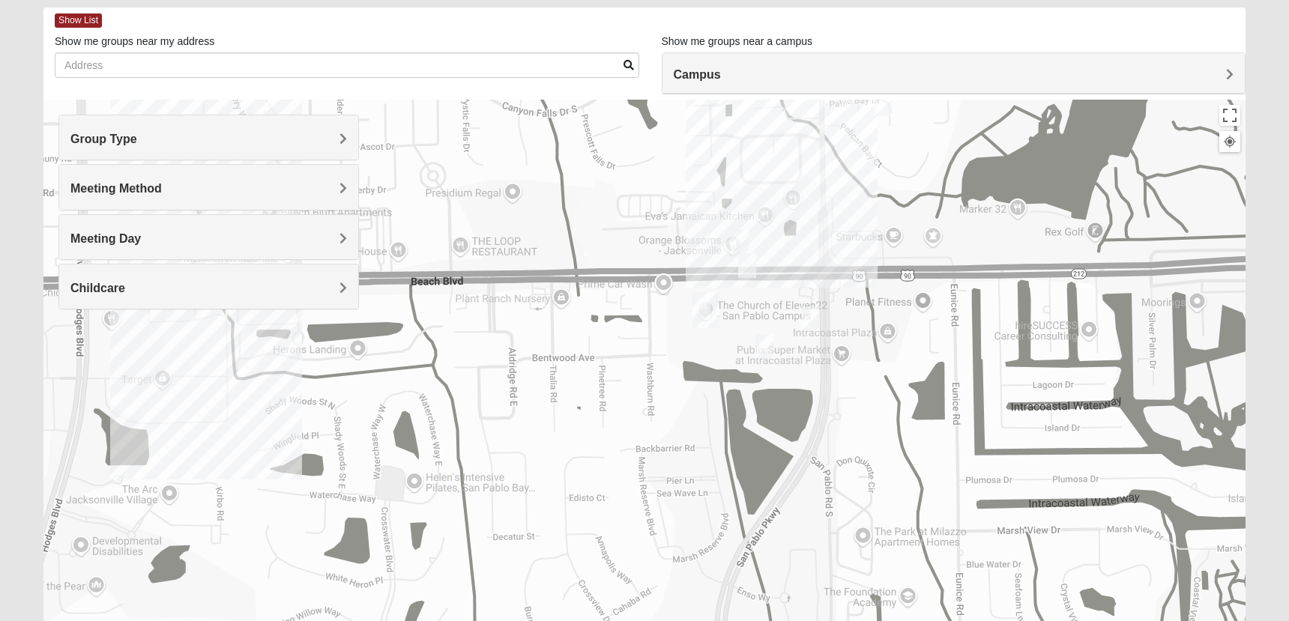
click at [752, 265] on img "Mixed Salas 32250" at bounding box center [747, 265] width 18 height 25
click at [876, 169] on button "Close" at bounding box center [864, 179] width 36 height 36
click at [726, 271] on div "To navigate, press the arrow keys." at bounding box center [644, 400] width 1202 height 600
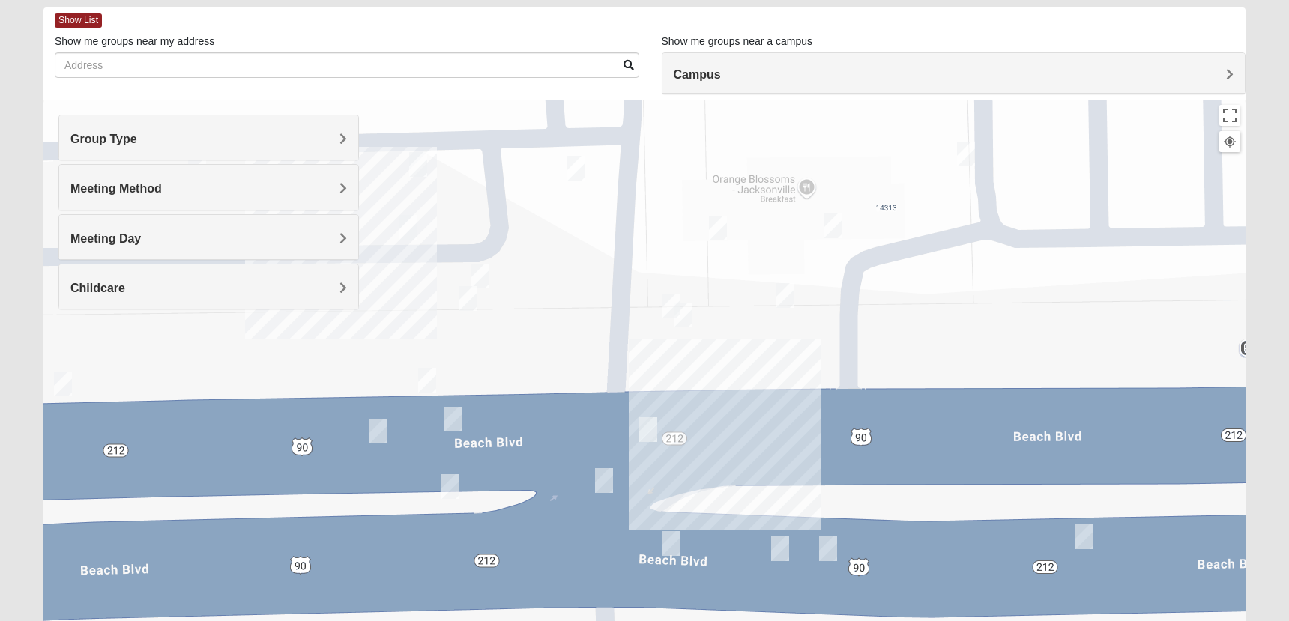
click at [725, 220] on img "On Campus Mixed Vito 32233" at bounding box center [718, 228] width 18 height 25
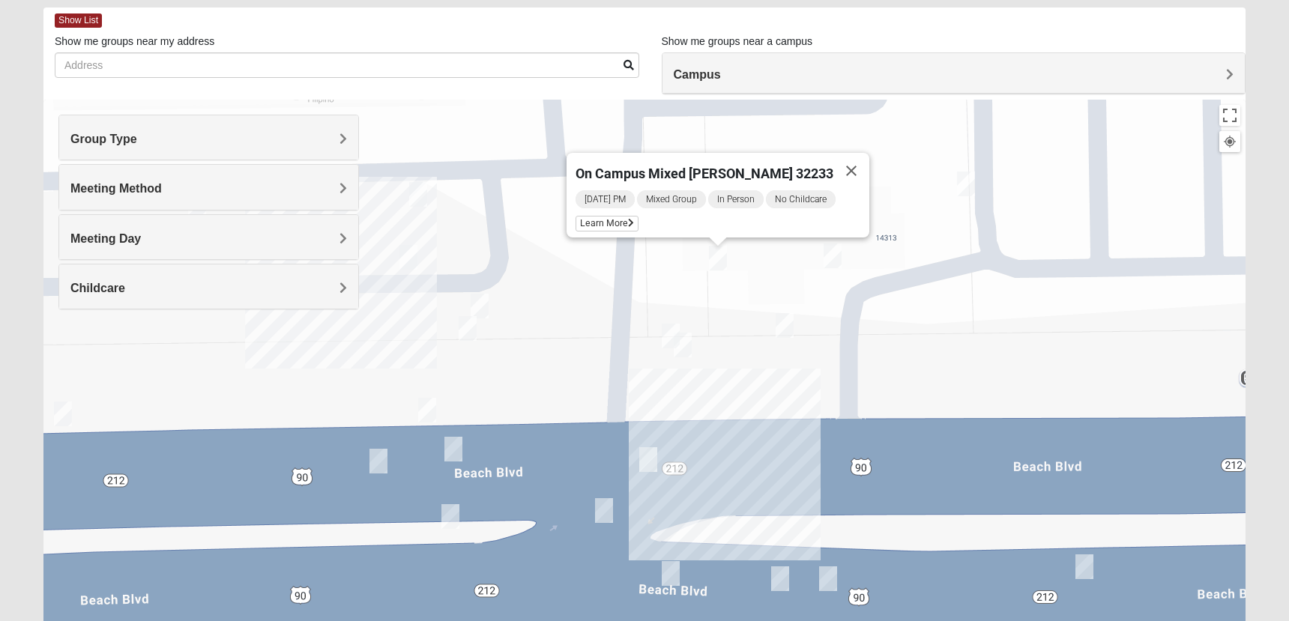
click at [469, 331] on img "On Campus Mixed Salazar 32250" at bounding box center [468, 328] width 18 height 25
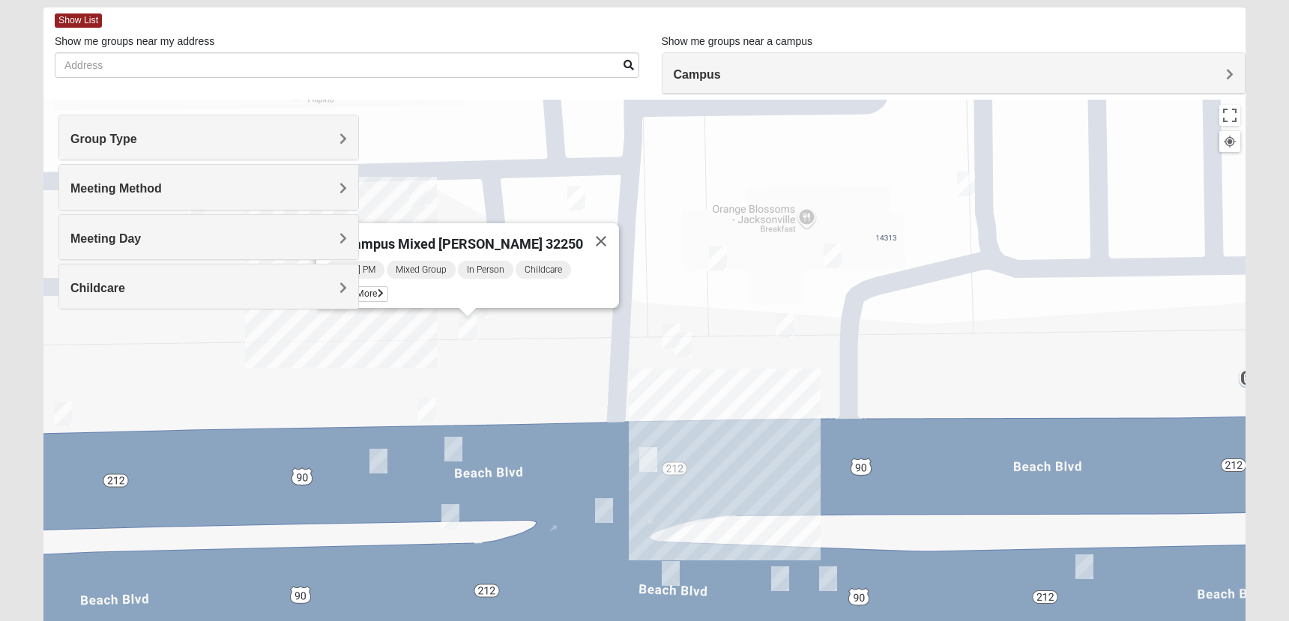
click at [1086, 575] on img "Mixed Salas 32250" at bounding box center [1085, 567] width 18 height 25
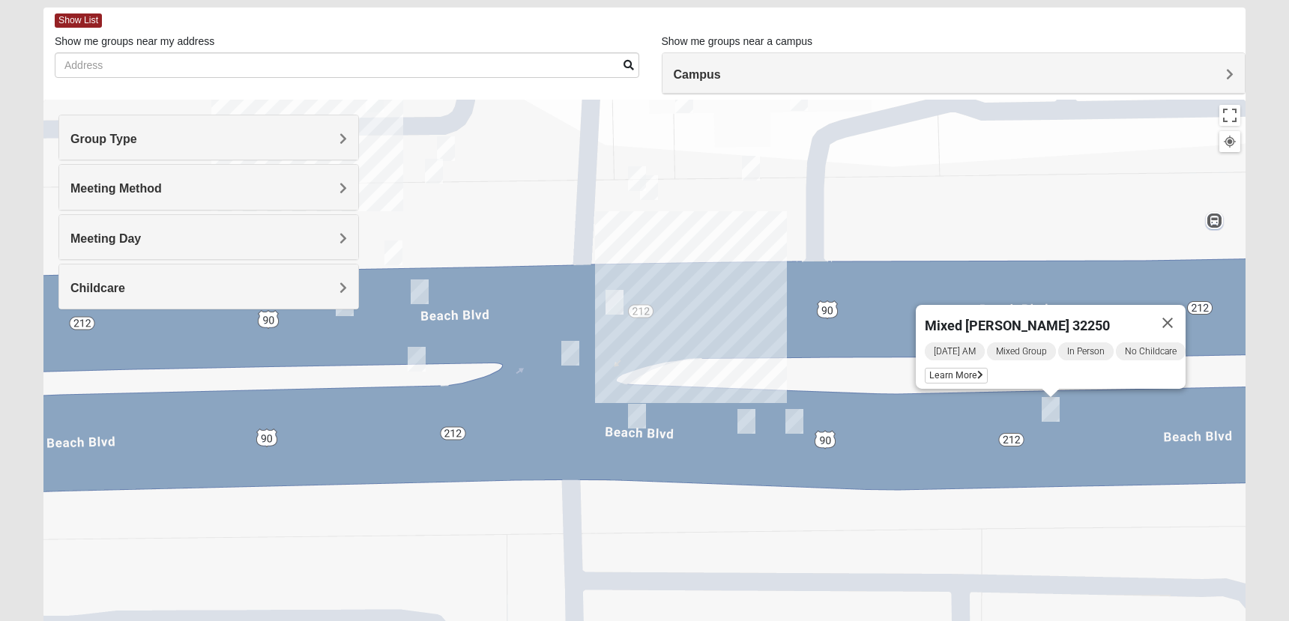
drag, startPoint x: 1136, startPoint y: 587, endPoint x: 1136, endPoint y: 391, distance: 195.6
click at [1136, 391] on div "Mixed [PERSON_NAME] 32250 [DATE] AM Mixed Group In Person No Childcare Learn Mo…" at bounding box center [644, 400] width 1202 height 600
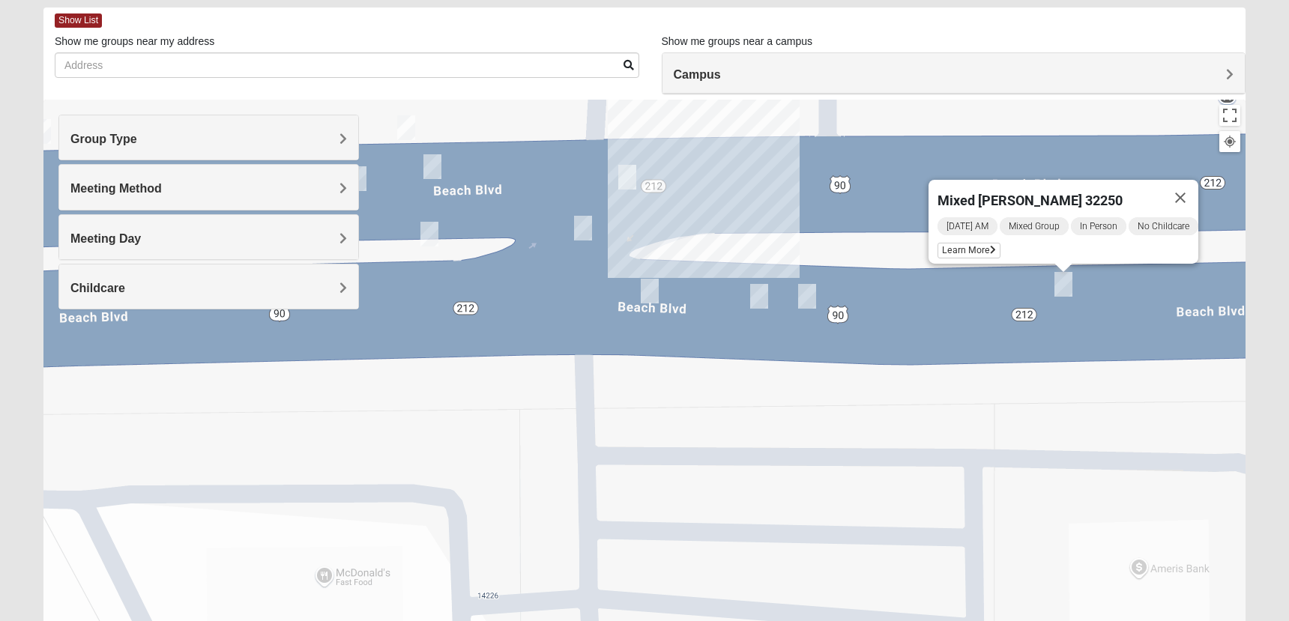
click at [810, 299] on img "On Campus Mixed Smith 32250" at bounding box center [807, 296] width 18 height 25
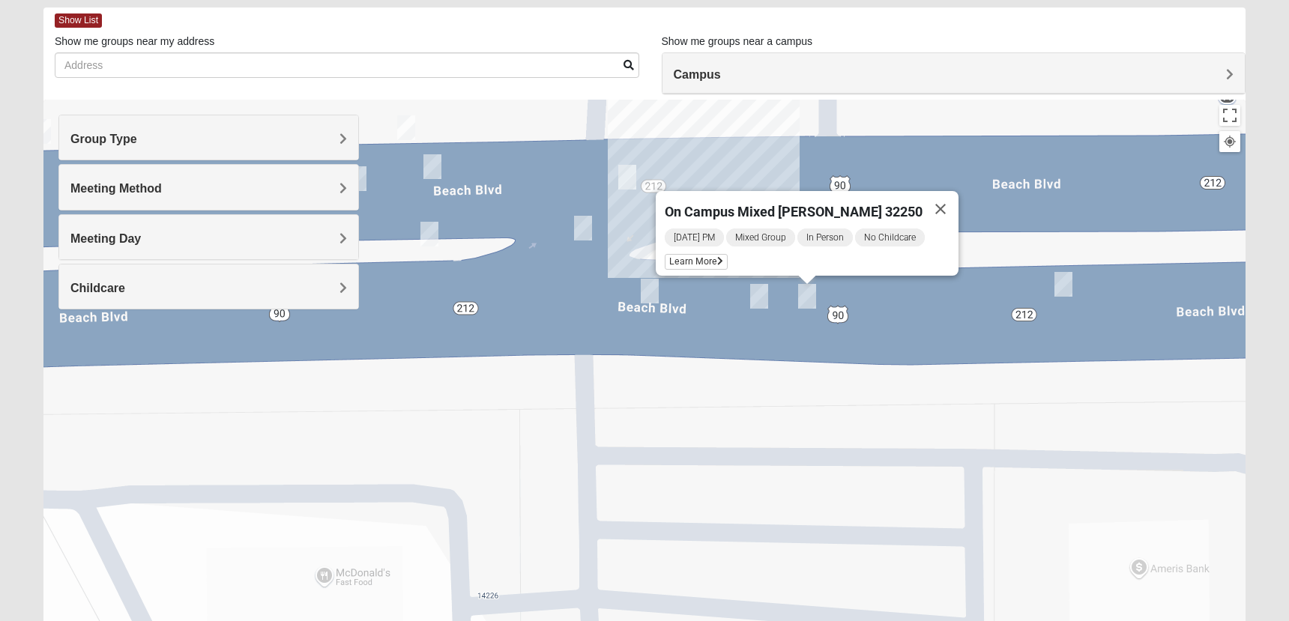
click at [708, 383] on div "On Campus Mixed [PERSON_NAME] 32250 [DATE] PM Mixed Group In Person No Childcar…" at bounding box center [644, 400] width 1202 height 600
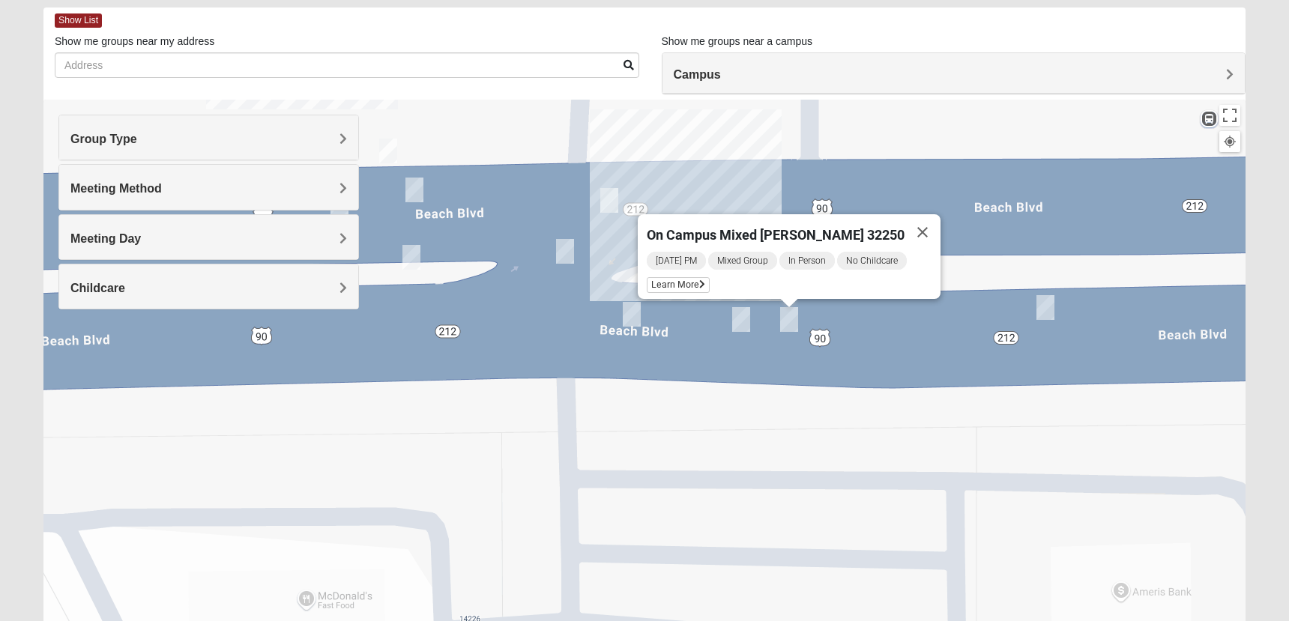
drag, startPoint x: 695, startPoint y: 397, endPoint x: 678, endPoint y: 418, distance: 26.7
click at [678, 418] on div "On Campus Mixed [PERSON_NAME] 32250 [DATE] PM Mixed Group In Person No Childcar…" at bounding box center [644, 400] width 1202 height 600
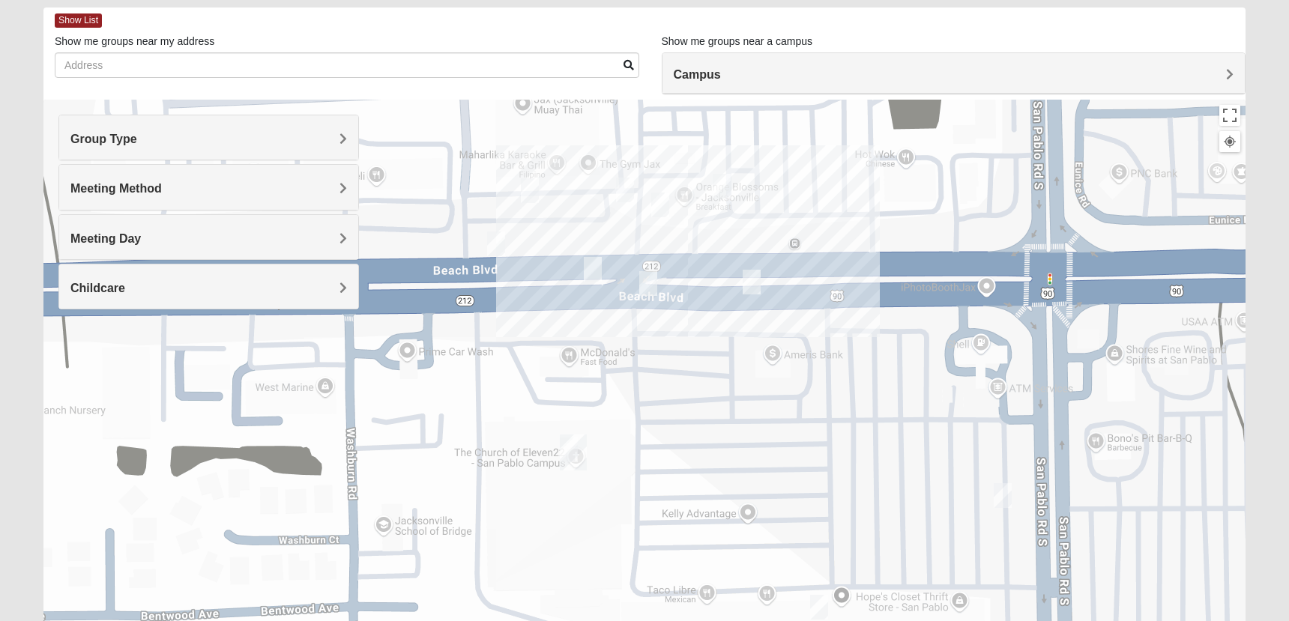
drag, startPoint x: 717, startPoint y: 432, endPoint x: 713, endPoint y: 290, distance: 141.7
click at [713, 290] on div at bounding box center [644, 400] width 1202 height 600
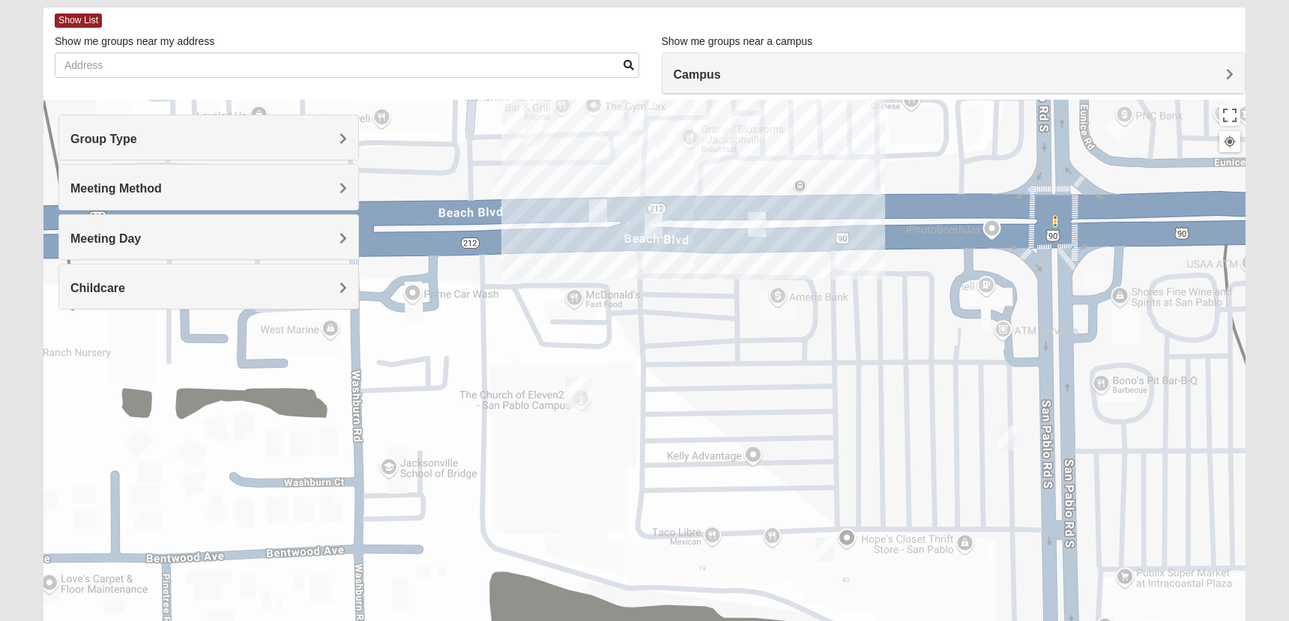
click at [1010, 439] on img "On Campus Mixed Blasher 32224" at bounding box center [1008, 438] width 18 height 25
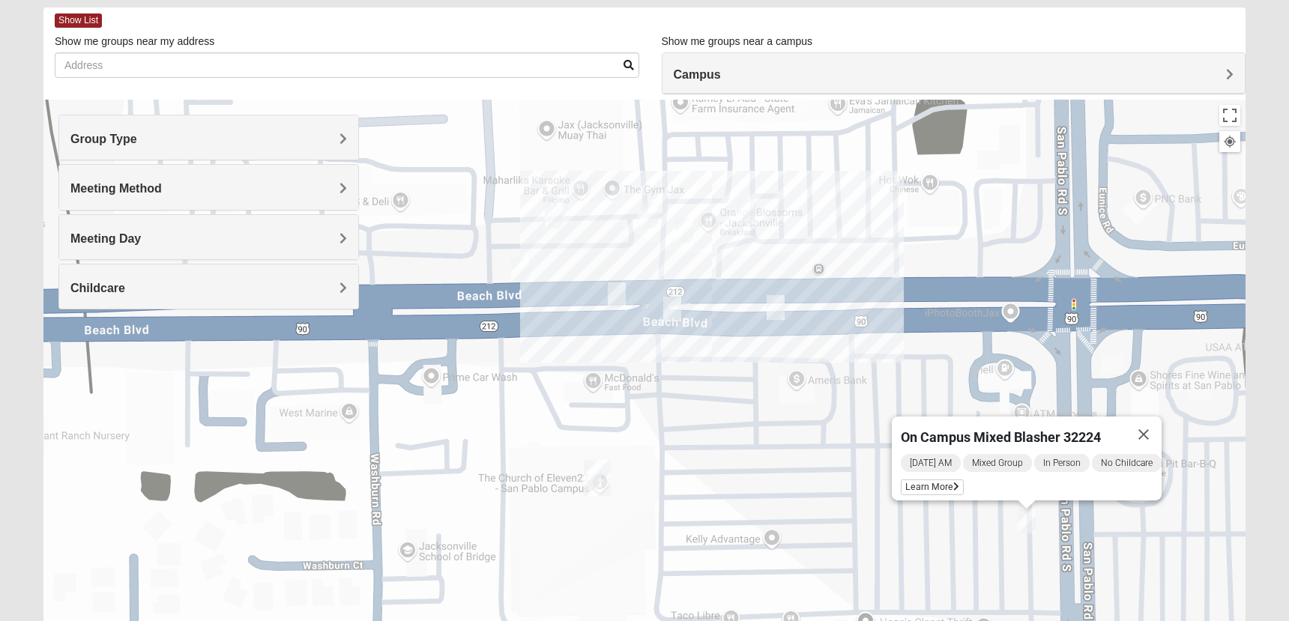
drag, startPoint x: 747, startPoint y: 313, endPoint x: 785, endPoint y: 446, distance: 138.8
click at [785, 446] on div "On Campus Mixed Blasher 32224 [DATE] AM Mixed Group In Person No Childcare Lear…" at bounding box center [644, 400] width 1202 height 600
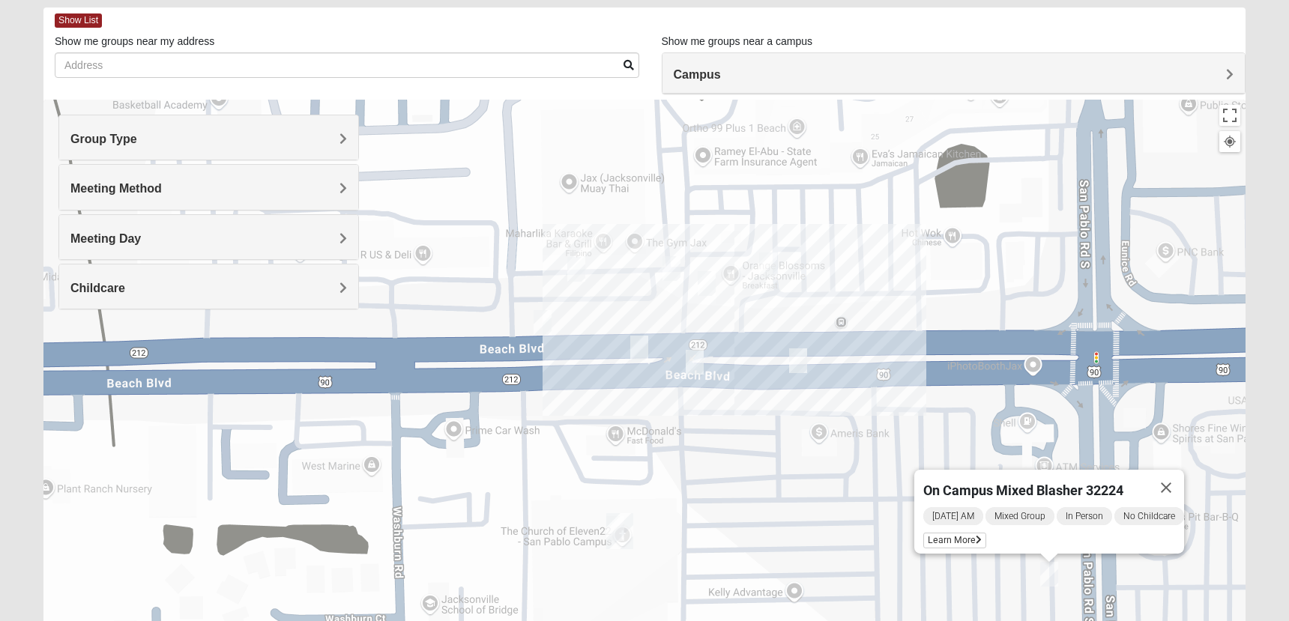
click at [579, 268] on img "On Campus Mixed Long 32250" at bounding box center [576, 269] width 18 height 25
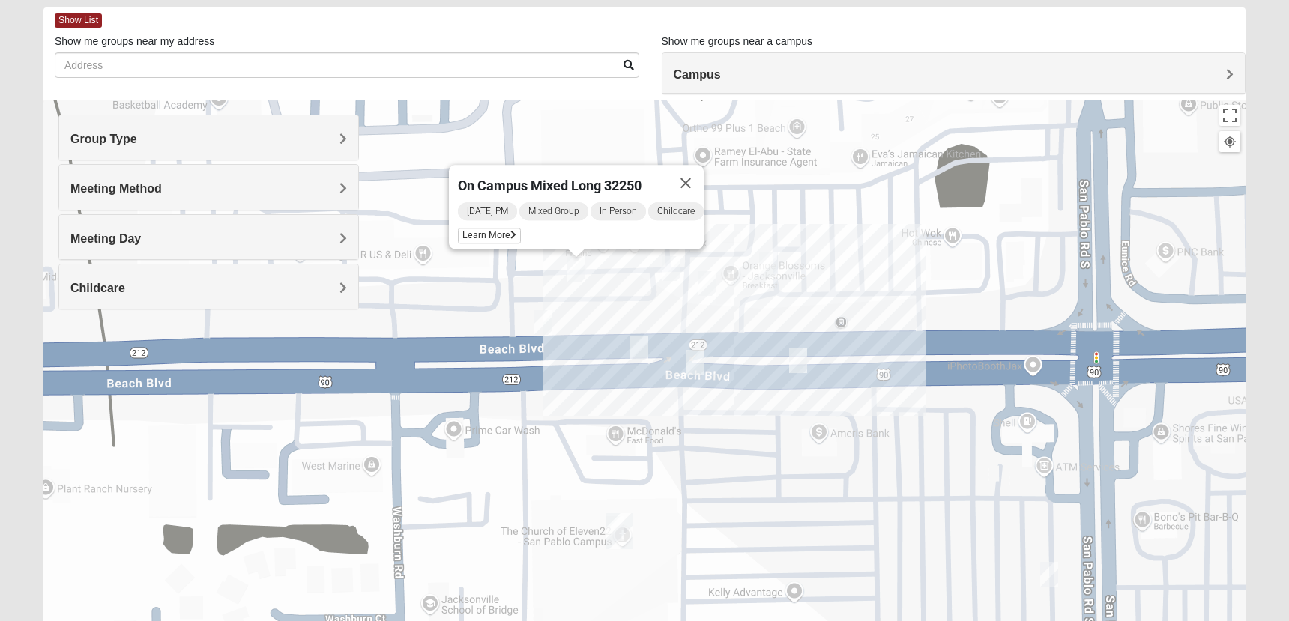
click at [738, 372] on div "On Campus Mixed Long 32250 [DATE] PM Mixed Group In Person Childcare Learn More" at bounding box center [644, 400] width 1202 height 600
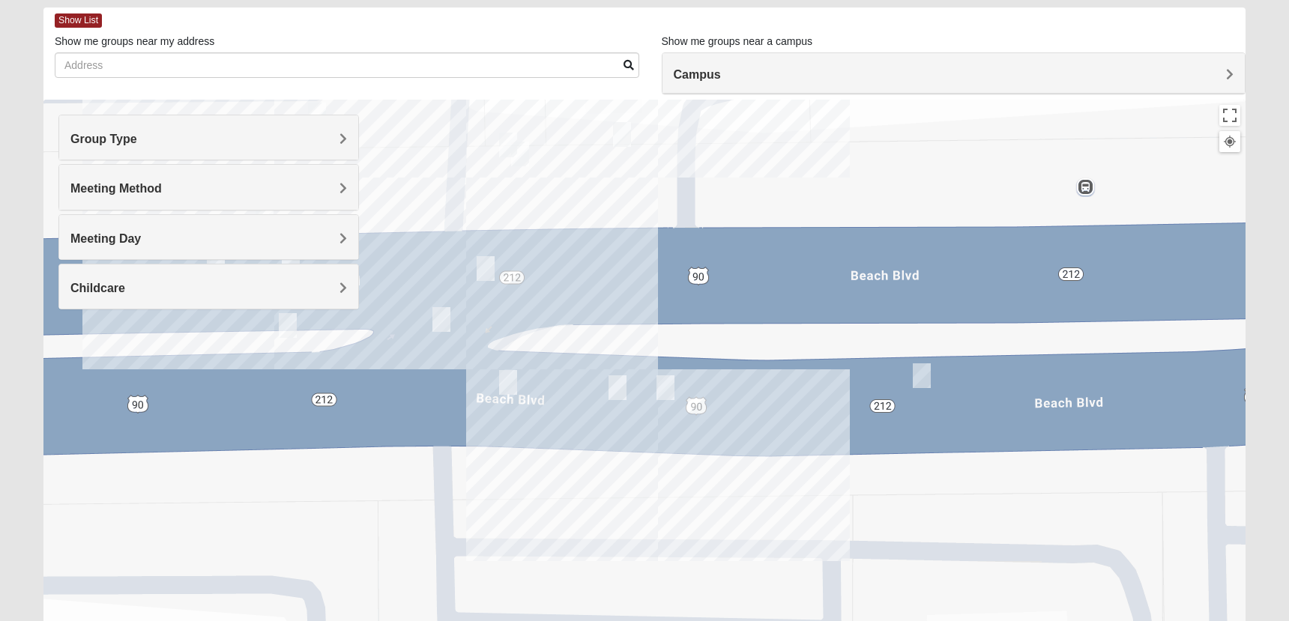
click at [665, 387] on img "On Campus Mixed Smith 32250" at bounding box center [666, 388] width 18 height 25
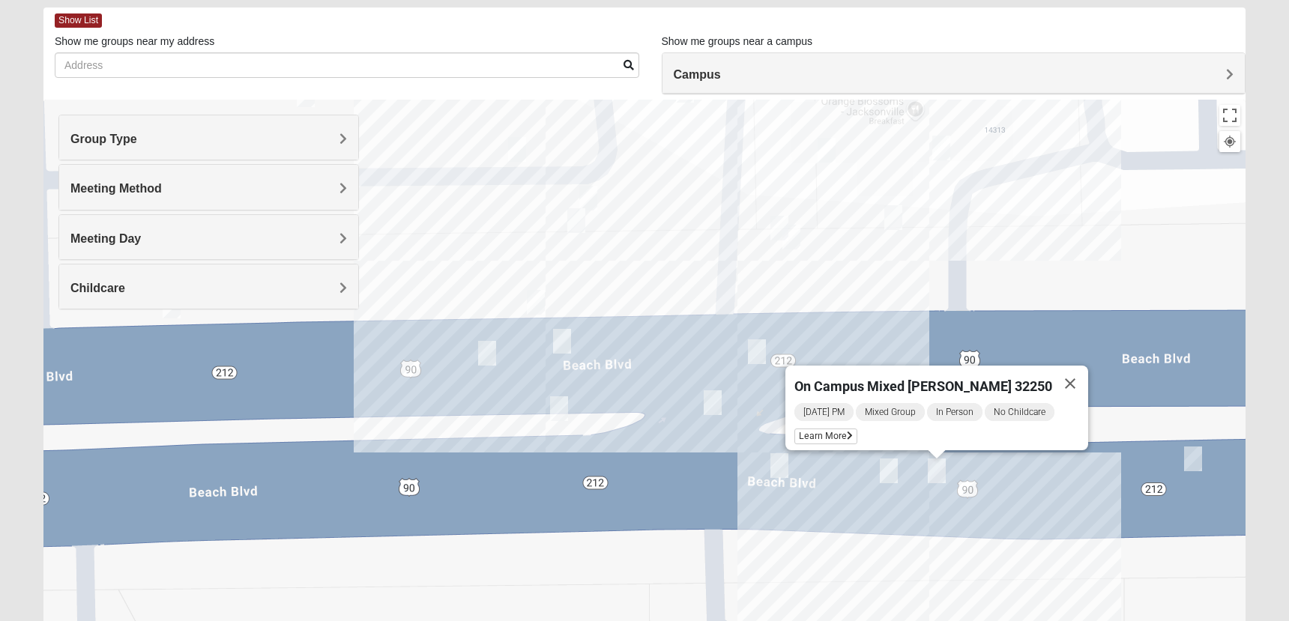
drag, startPoint x: 646, startPoint y: 420, endPoint x: 920, endPoint y: 503, distance: 286.0
click at [920, 503] on div "On Campus Mixed [PERSON_NAME] 32250 [DATE] PM Mixed Group In Person No Childcar…" at bounding box center [644, 400] width 1202 height 600
click at [575, 220] on img "On Campus Mixed Salazar 32250" at bounding box center [578, 220] width 18 height 25
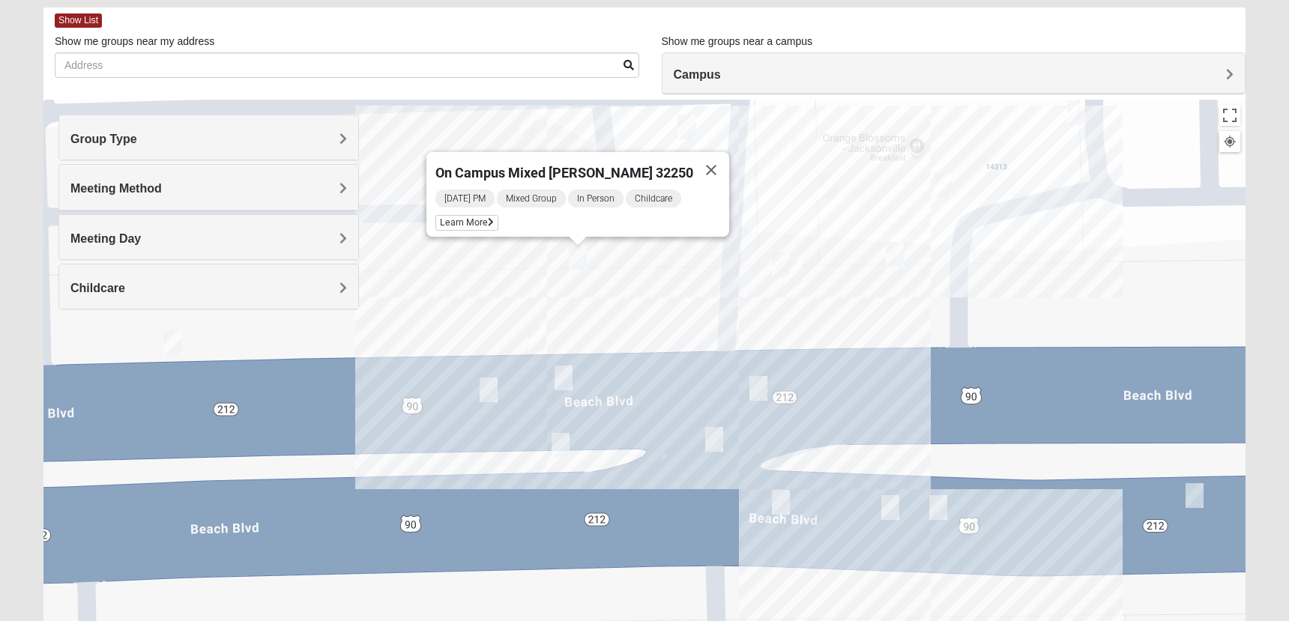
click at [828, 190] on img "On Campus Mixed Vito 32233" at bounding box center [828, 187] width 18 height 25
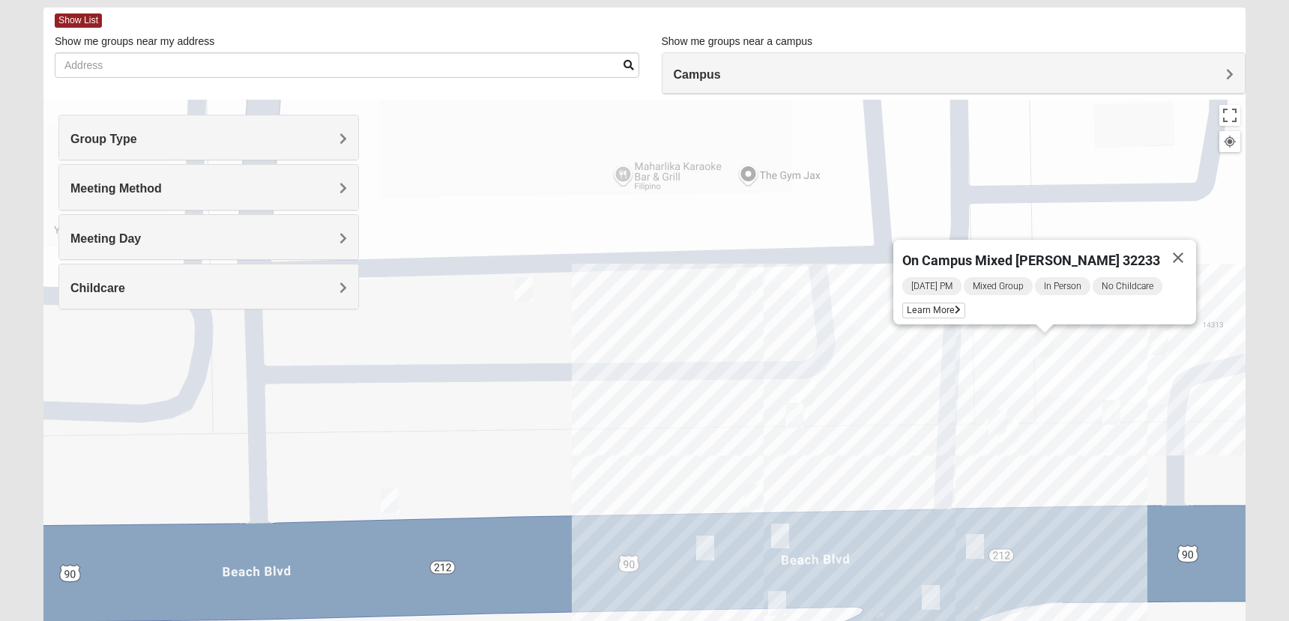
drag, startPoint x: 695, startPoint y: 295, endPoint x: 914, endPoint y: 382, distance: 235.8
click at [914, 382] on div "On Campus Mixed [PERSON_NAME] 32233 [DATE] PM Mixed Group In Person No Childcar…" at bounding box center [644, 400] width 1202 height 600
click at [526, 292] on img "On Campus Mixed Long 32250" at bounding box center [525, 291] width 18 height 25
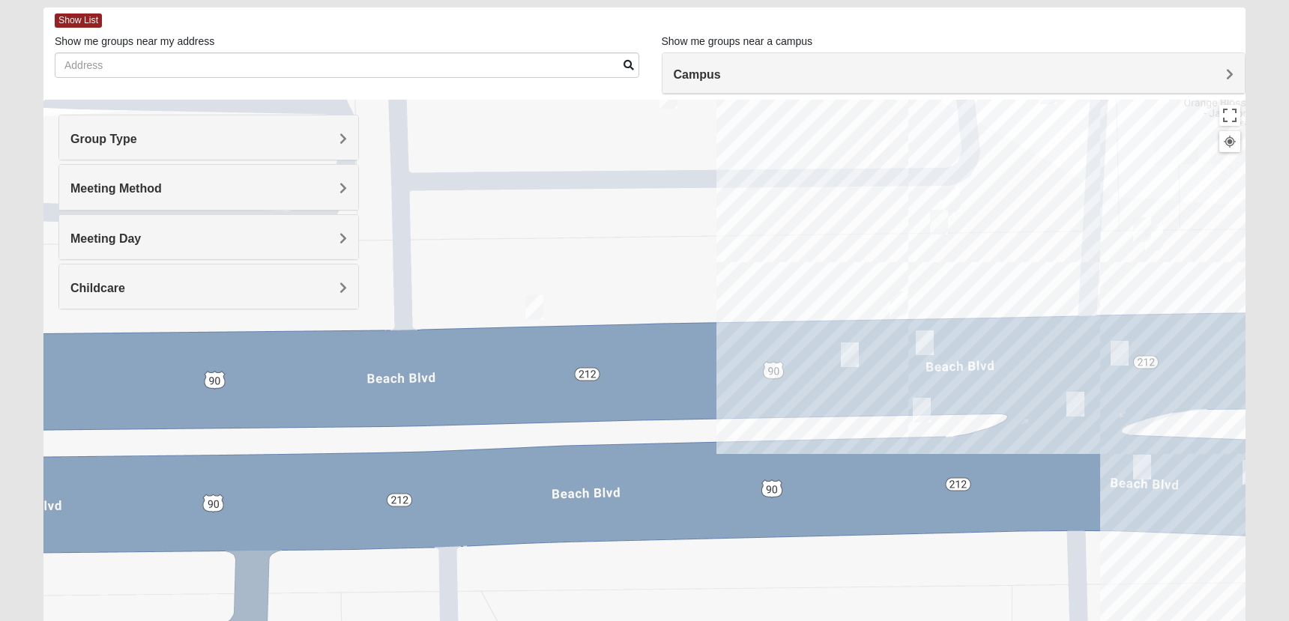
drag, startPoint x: 530, startPoint y: 359, endPoint x: 687, endPoint y: 145, distance: 266.0
click at [687, 145] on div "On Campus Mixed Long 32250 [DATE] PM Mixed Group In Person Childcare Learn More" at bounding box center [644, 400] width 1202 height 600
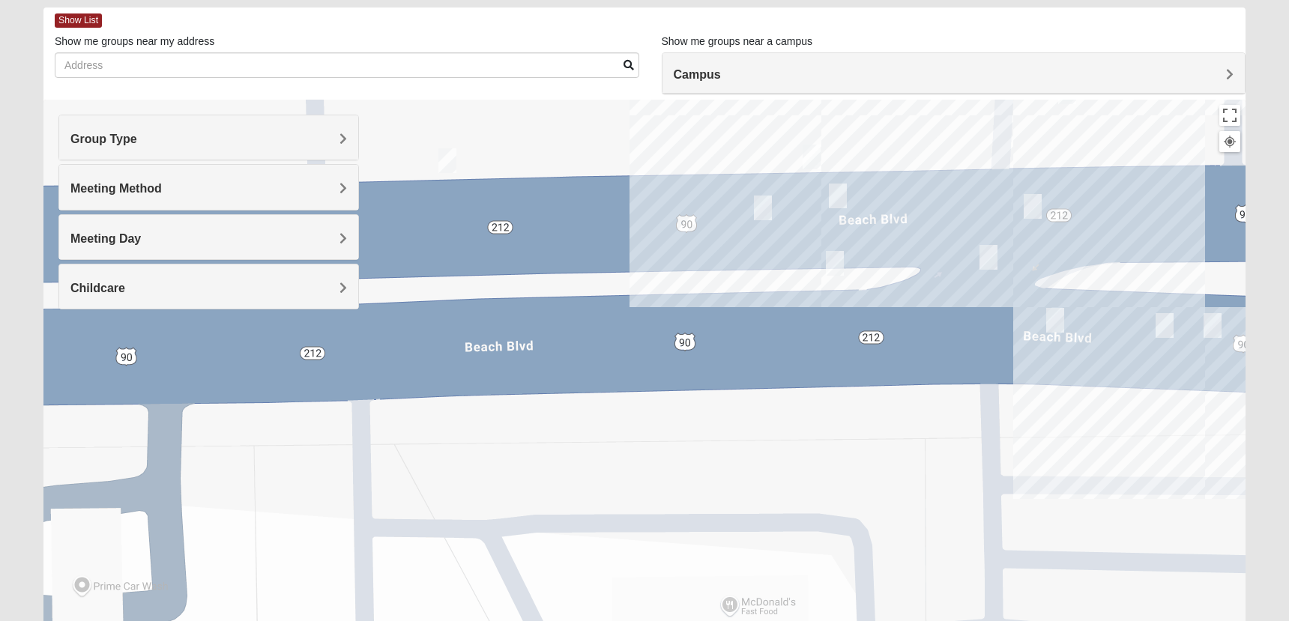
drag, startPoint x: 690, startPoint y: 425, endPoint x: 565, endPoint y: 272, distance: 197.6
click at [565, 272] on div "On Campus Mixed Long 32250 [DATE] PM Mixed Group In Person Childcare Learn More" at bounding box center [644, 400] width 1202 height 600
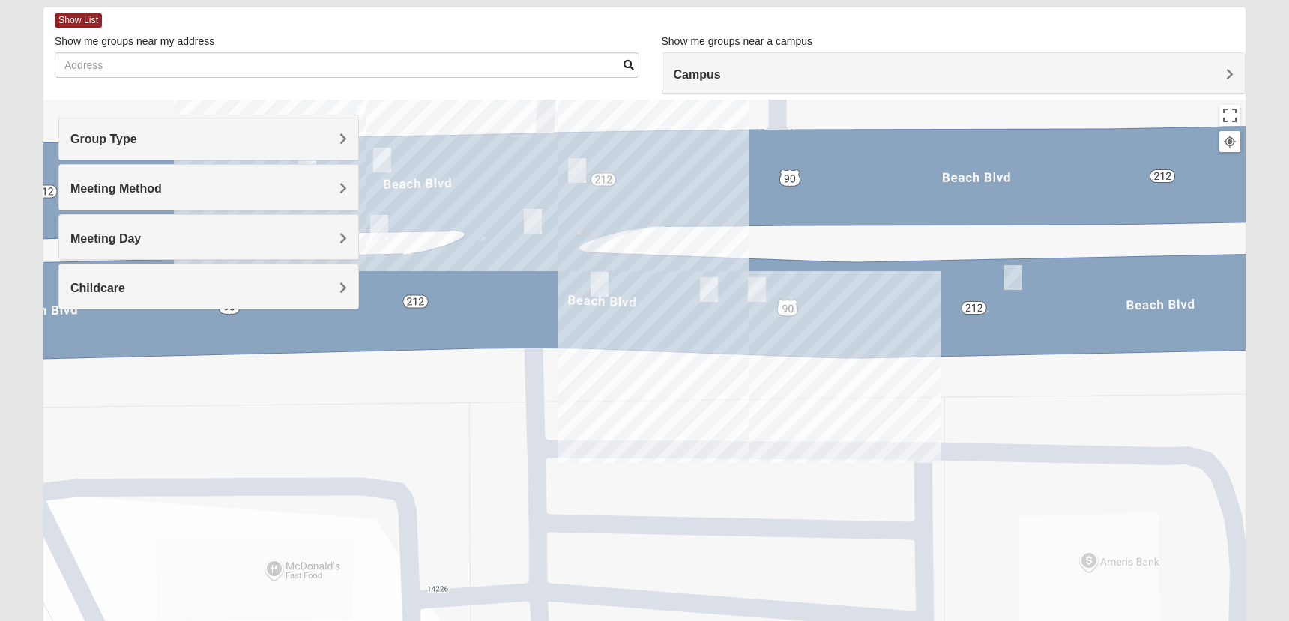
drag, startPoint x: 1032, startPoint y: 387, endPoint x: 572, endPoint y: 423, distance: 461.7
click at [572, 423] on div "On Campus Mixed Long 32250 [DATE] PM Mixed Group In Person Childcare Learn More" at bounding box center [644, 400] width 1202 height 600
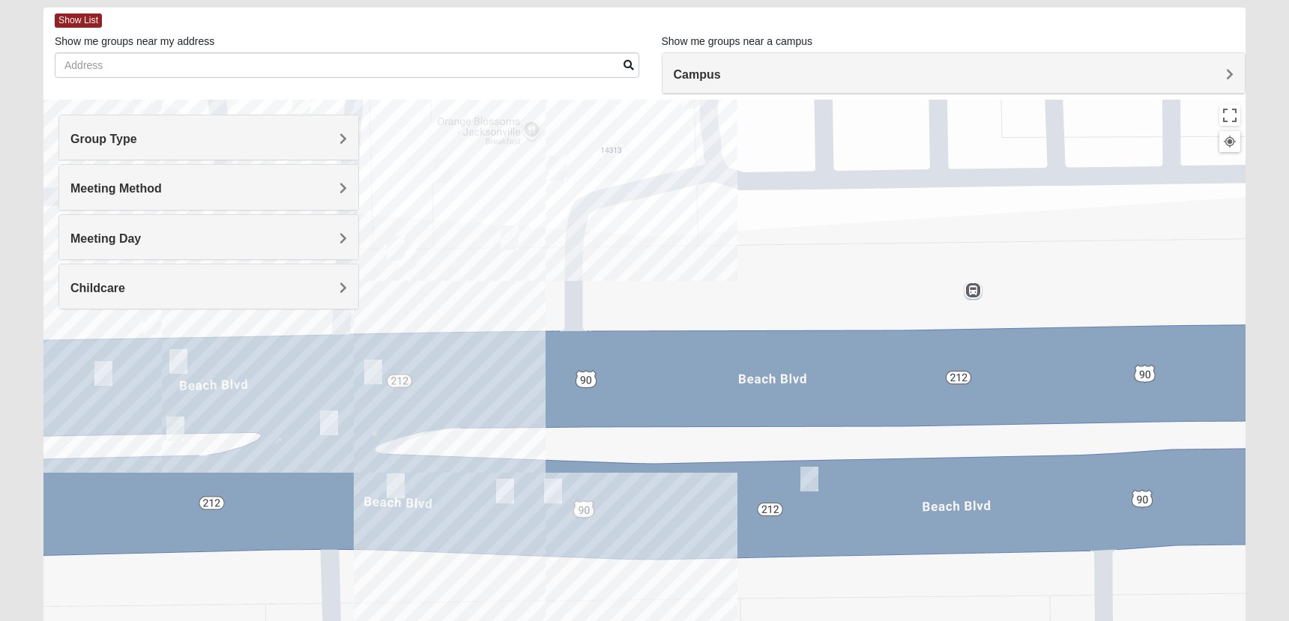
drag, startPoint x: 793, startPoint y: 472, endPoint x: 753, endPoint y: 621, distance: 153.8
click at [753, 621] on div "On Campus Mixed Long 32250 [DATE] PM Mixed Group In Person Childcare Learn More" at bounding box center [644, 400] width 1202 height 600
